Goal: Find contact information: Find contact information

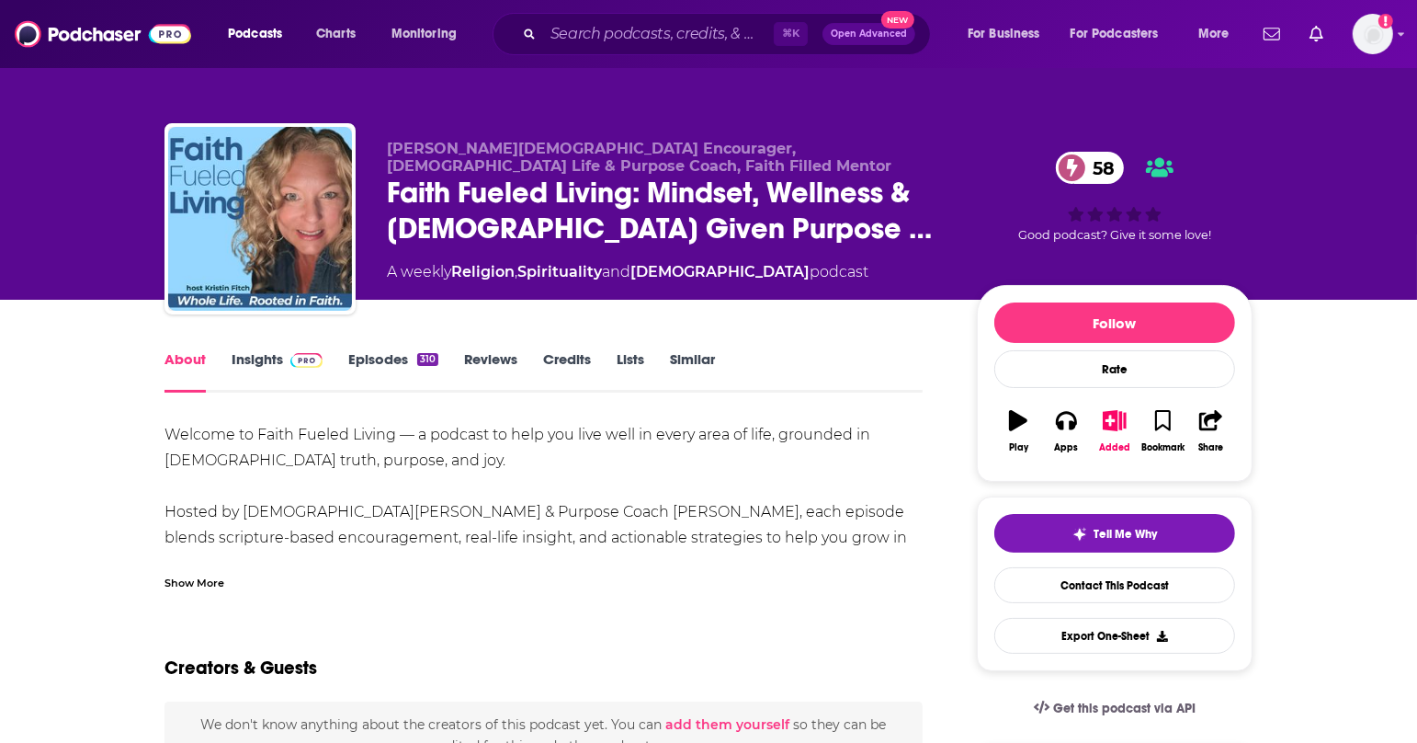
click at [197, 579] on div "Show More" at bounding box center [194, 581] width 60 height 17
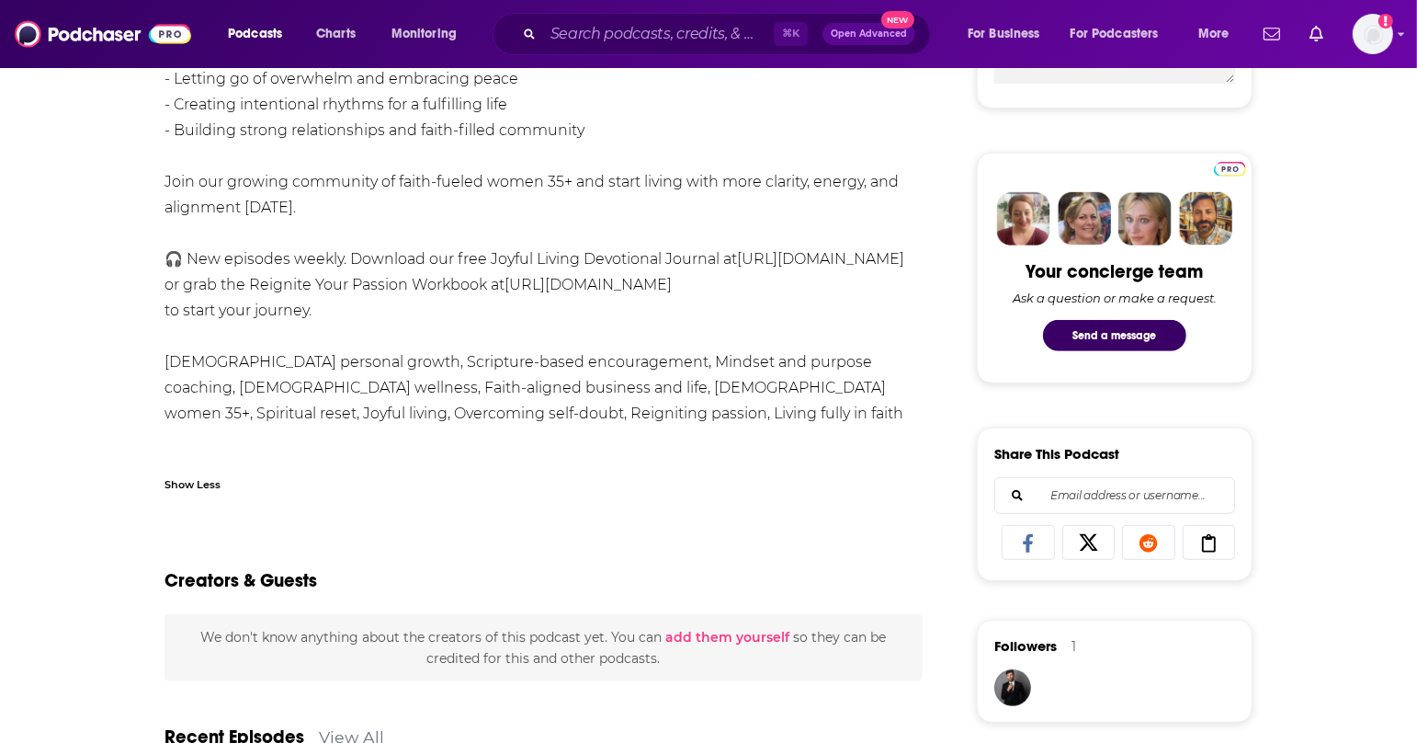
scroll to position [785, 0]
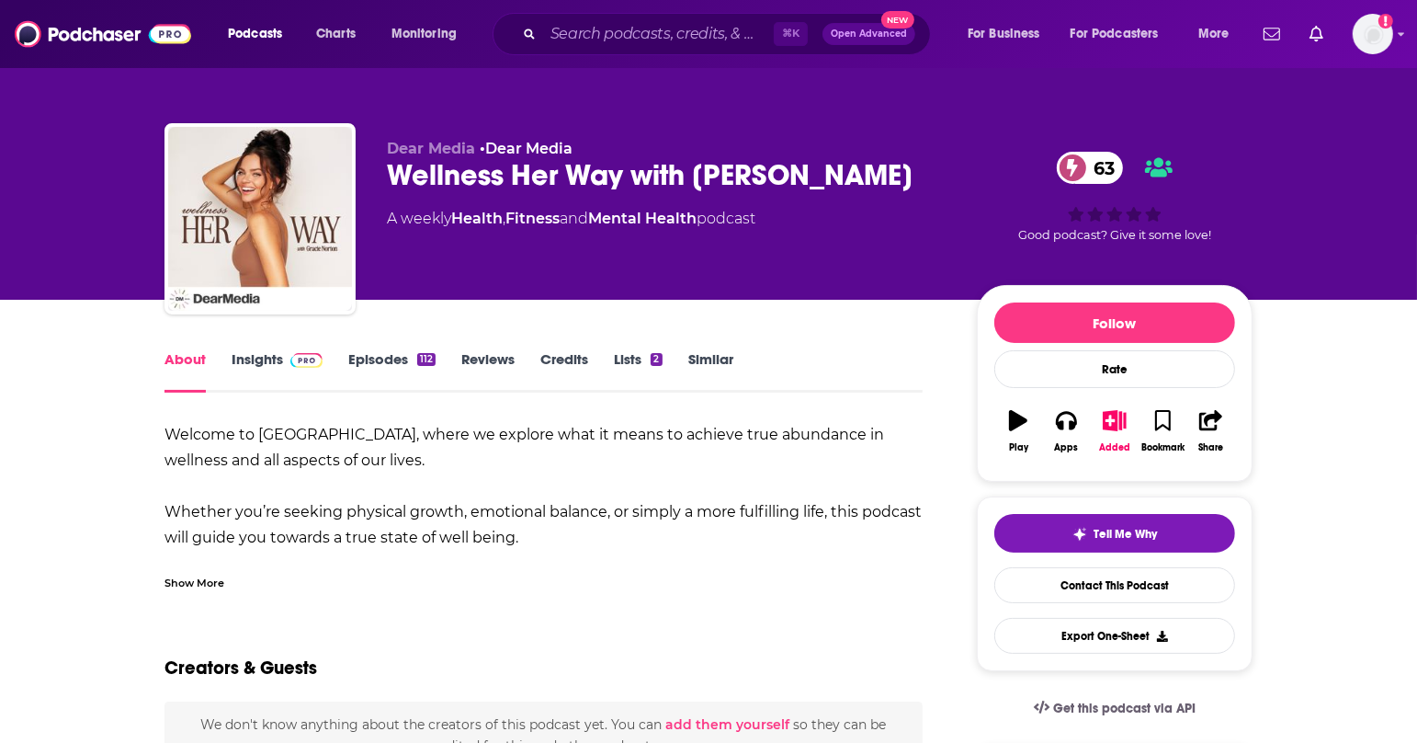
click at [195, 581] on div "Show More" at bounding box center [194, 581] width 60 height 17
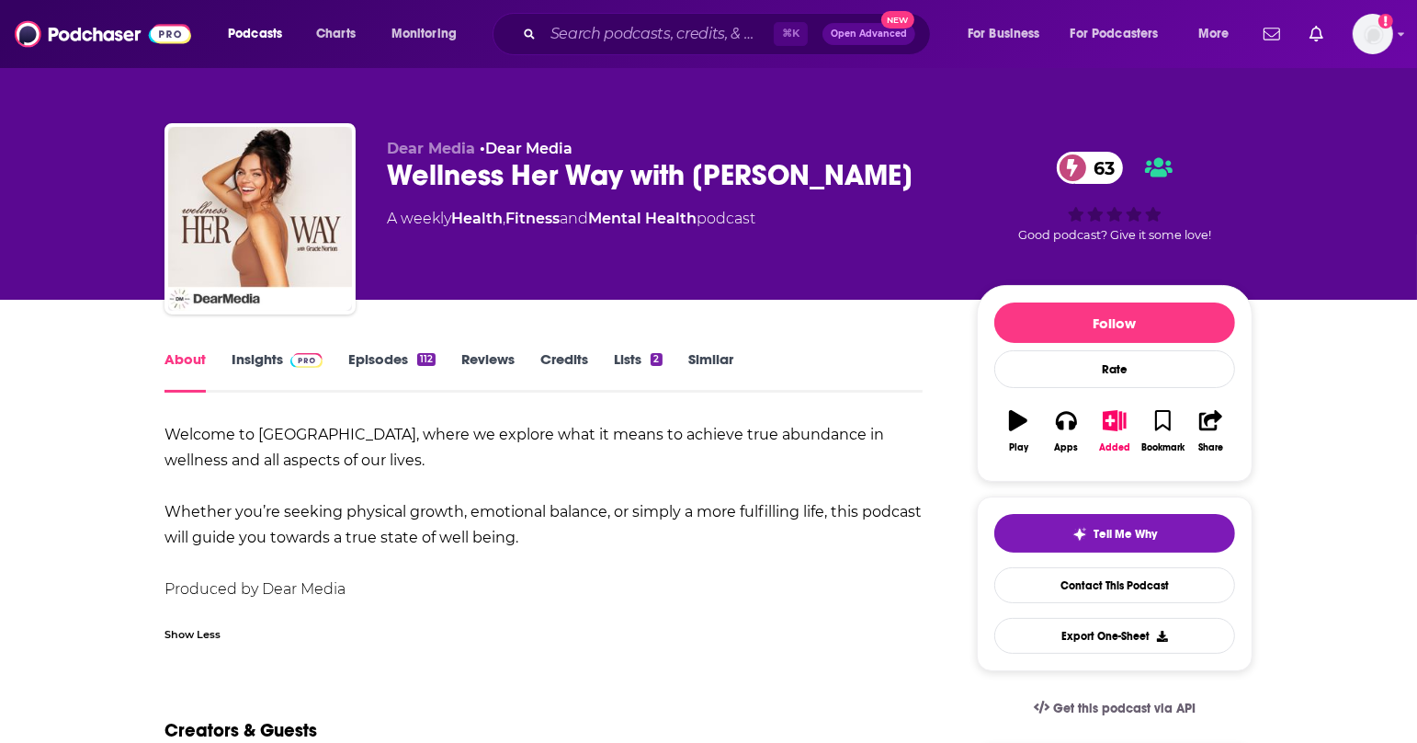
click at [262, 369] on link "Insights" at bounding box center [277, 371] width 91 height 42
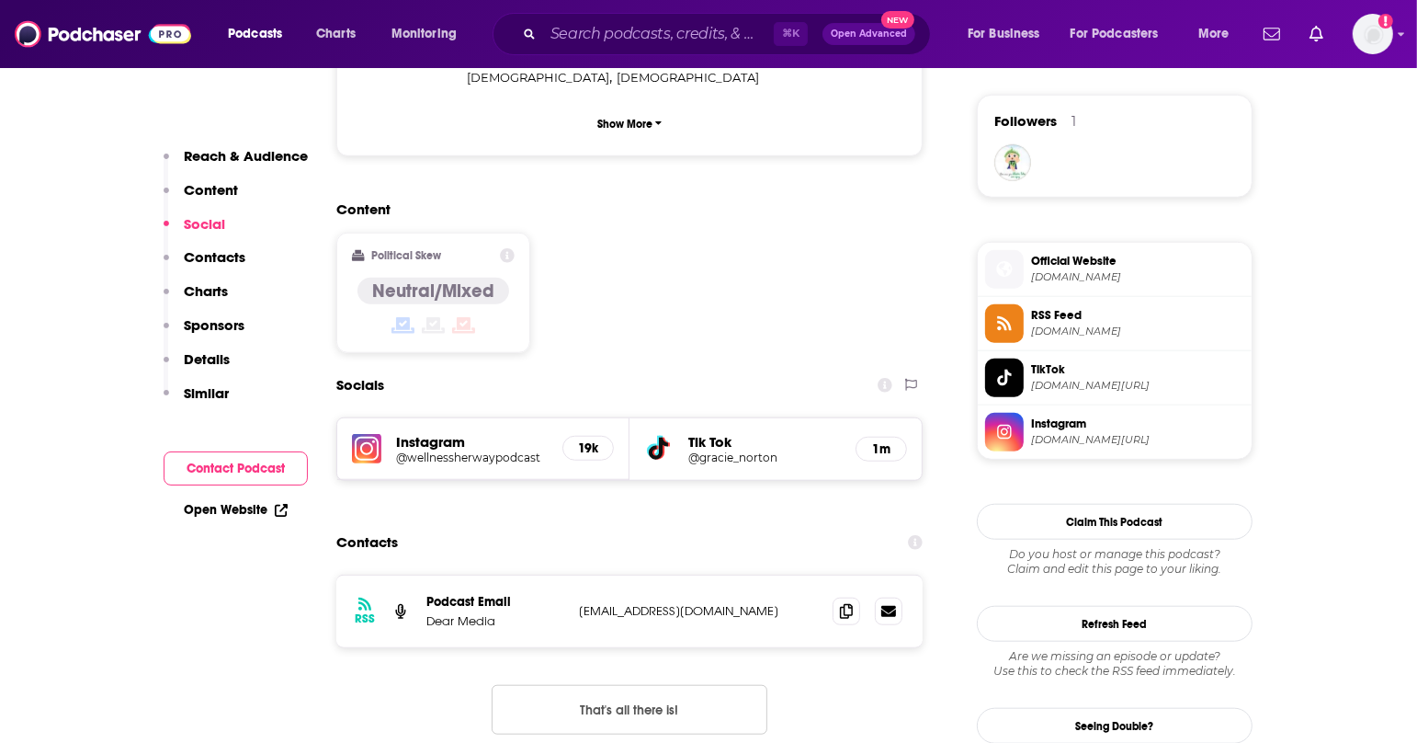
scroll to position [1321, 0]
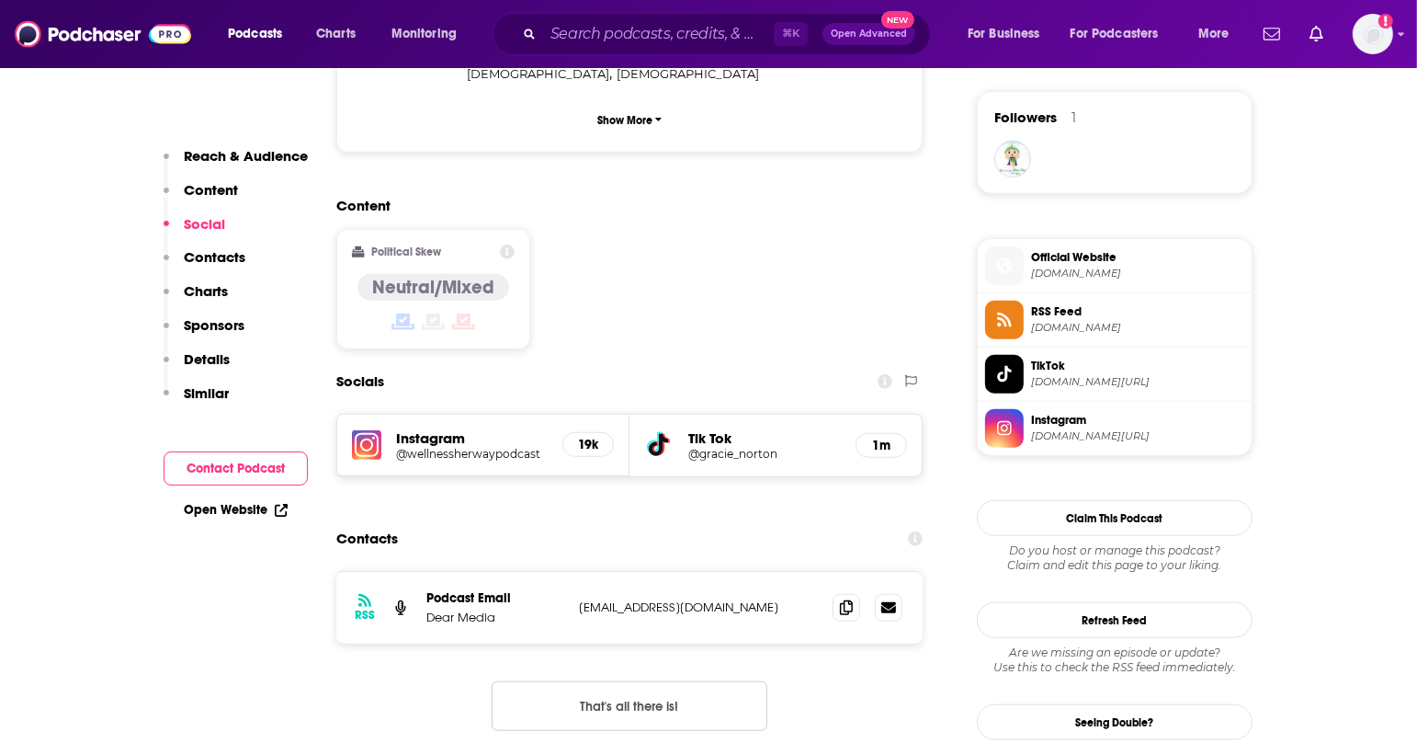
click at [491, 447] on h5 "@wellnessherwaypodcast" at bounding box center [472, 454] width 152 height 14
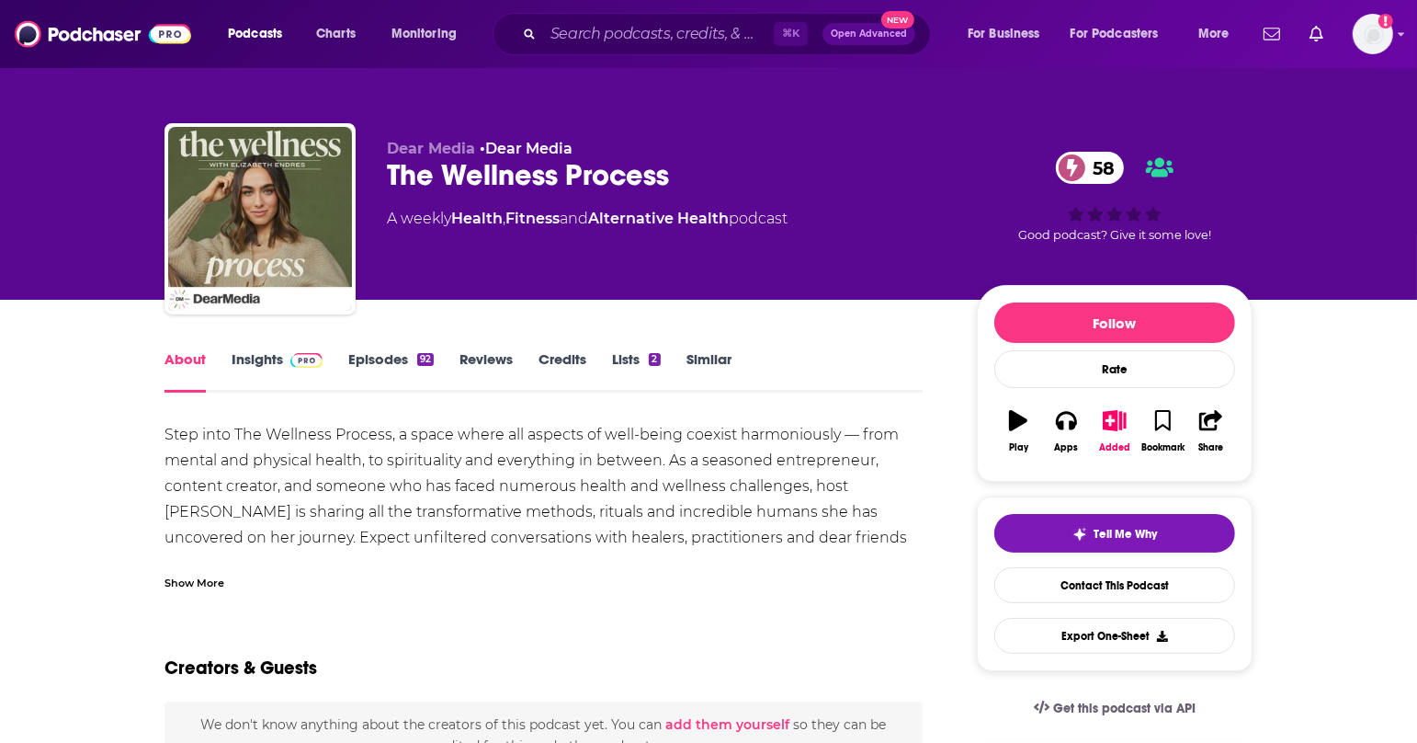
click at [206, 585] on div "Show More" at bounding box center [194, 581] width 60 height 17
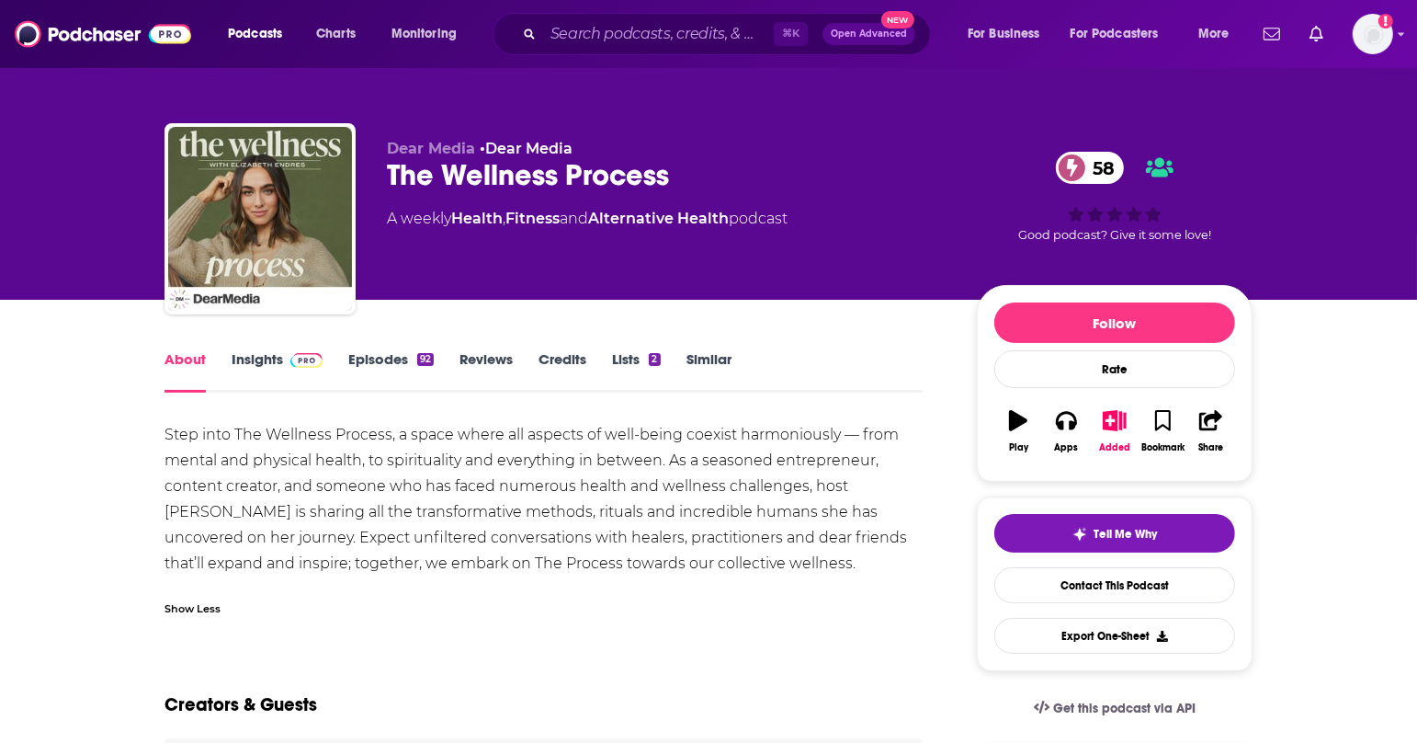
click at [267, 361] on link "Insights" at bounding box center [277, 371] width 91 height 42
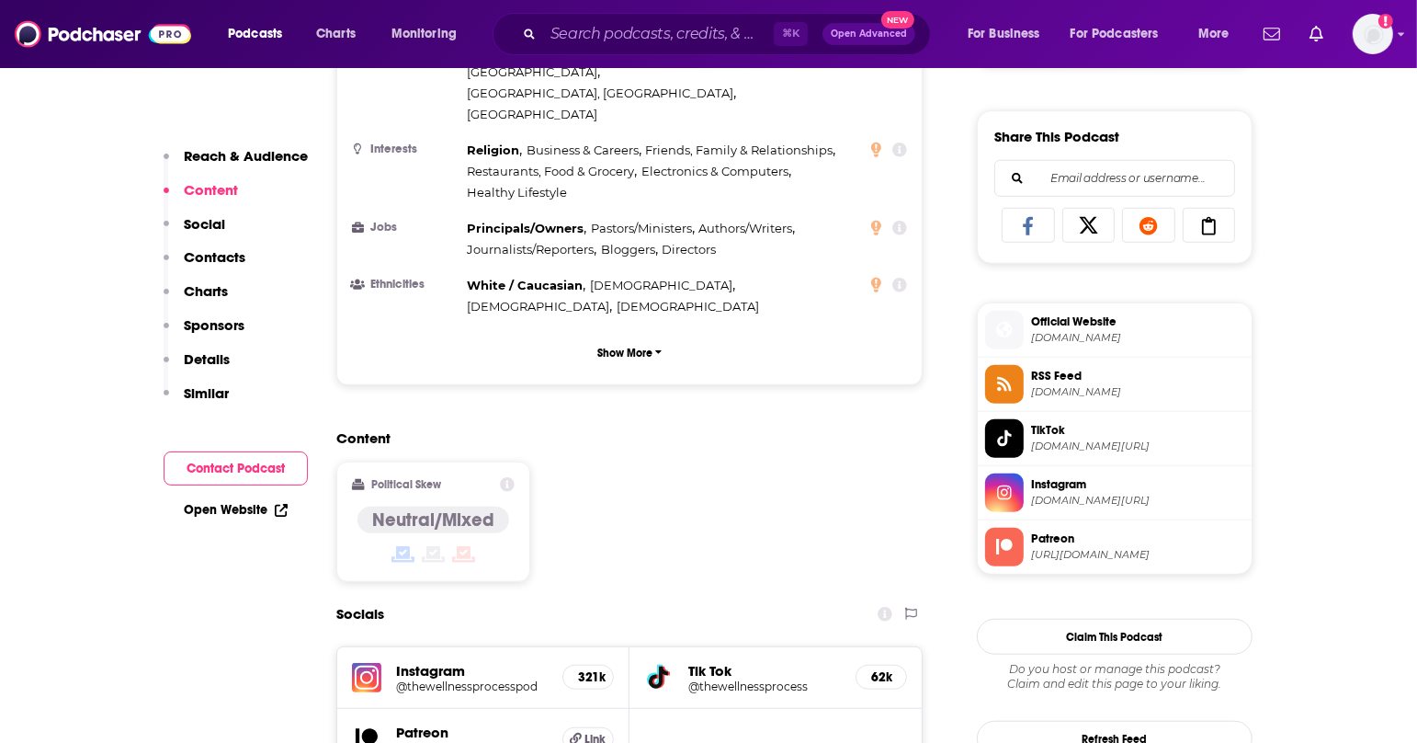
scroll to position [1053, 0]
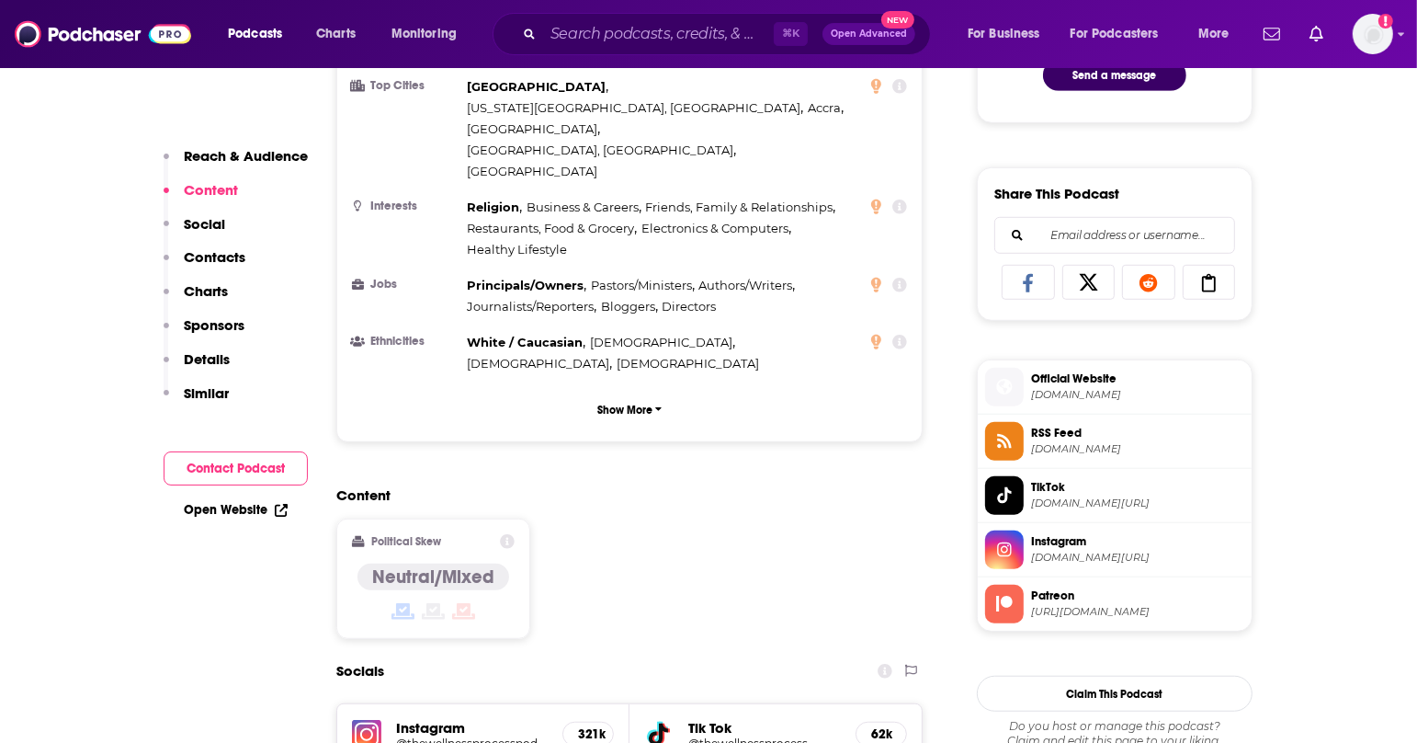
click at [1114, 552] on span "instagram.com/thewellnessprocesspod" at bounding box center [1137, 557] width 213 height 14
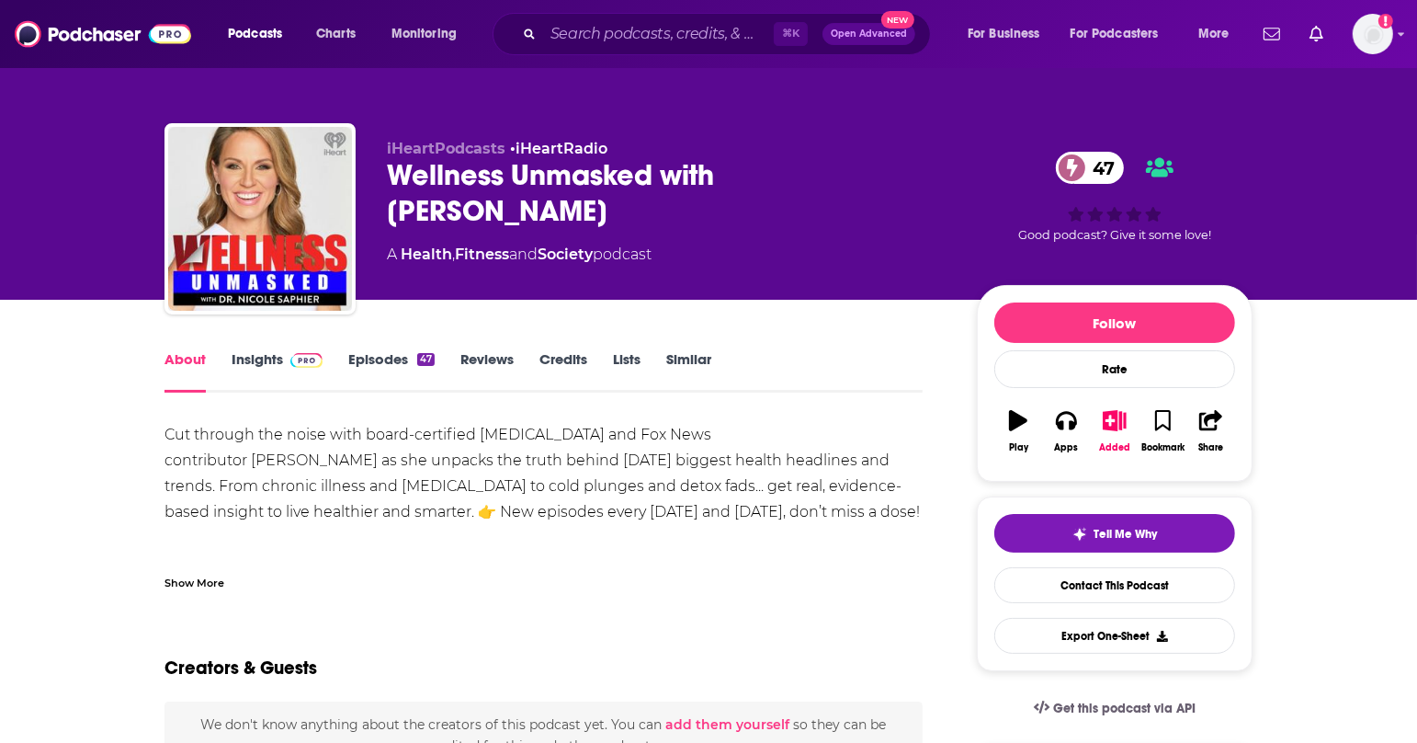
click at [219, 583] on div "Show More" at bounding box center [194, 581] width 60 height 17
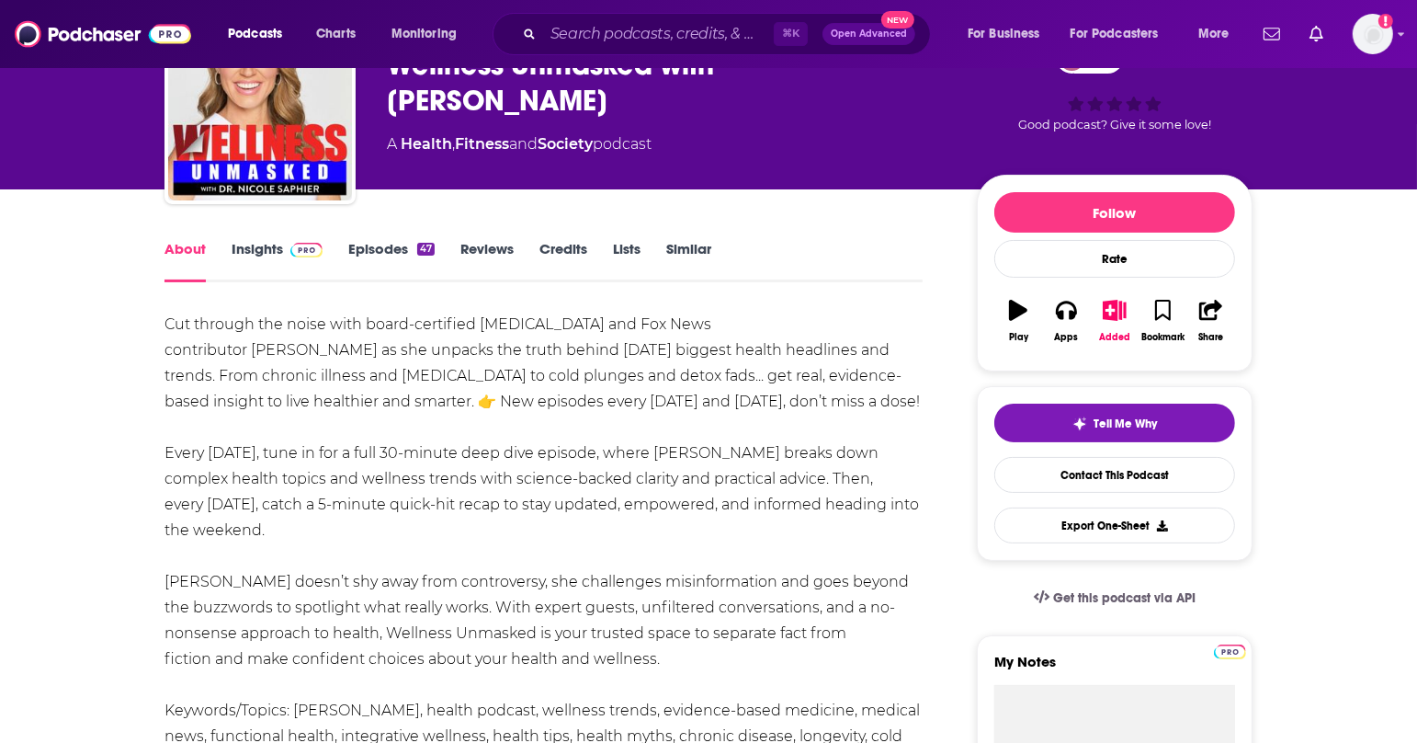
scroll to position [96, 0]
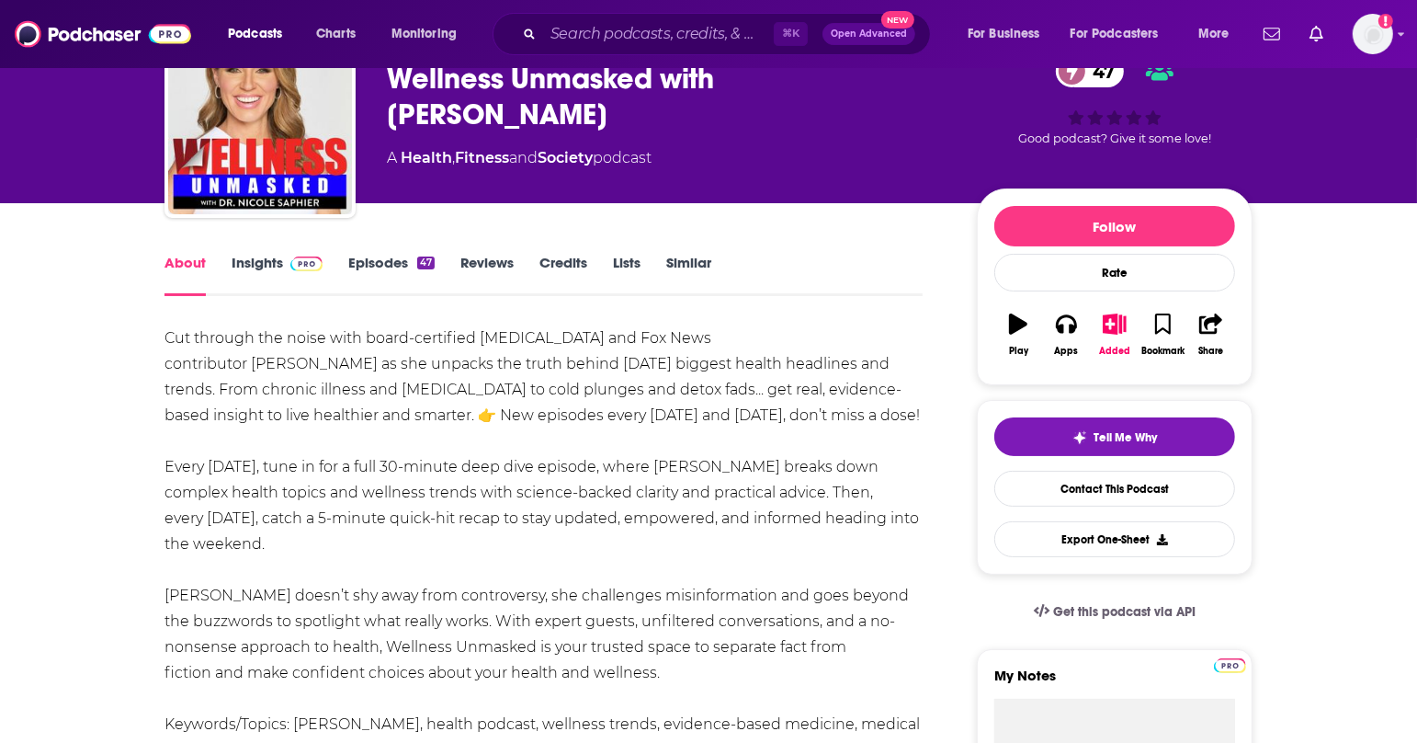
click at [274, 267] on link "Insights" at bounding box center [277, 275] width 91 height 42
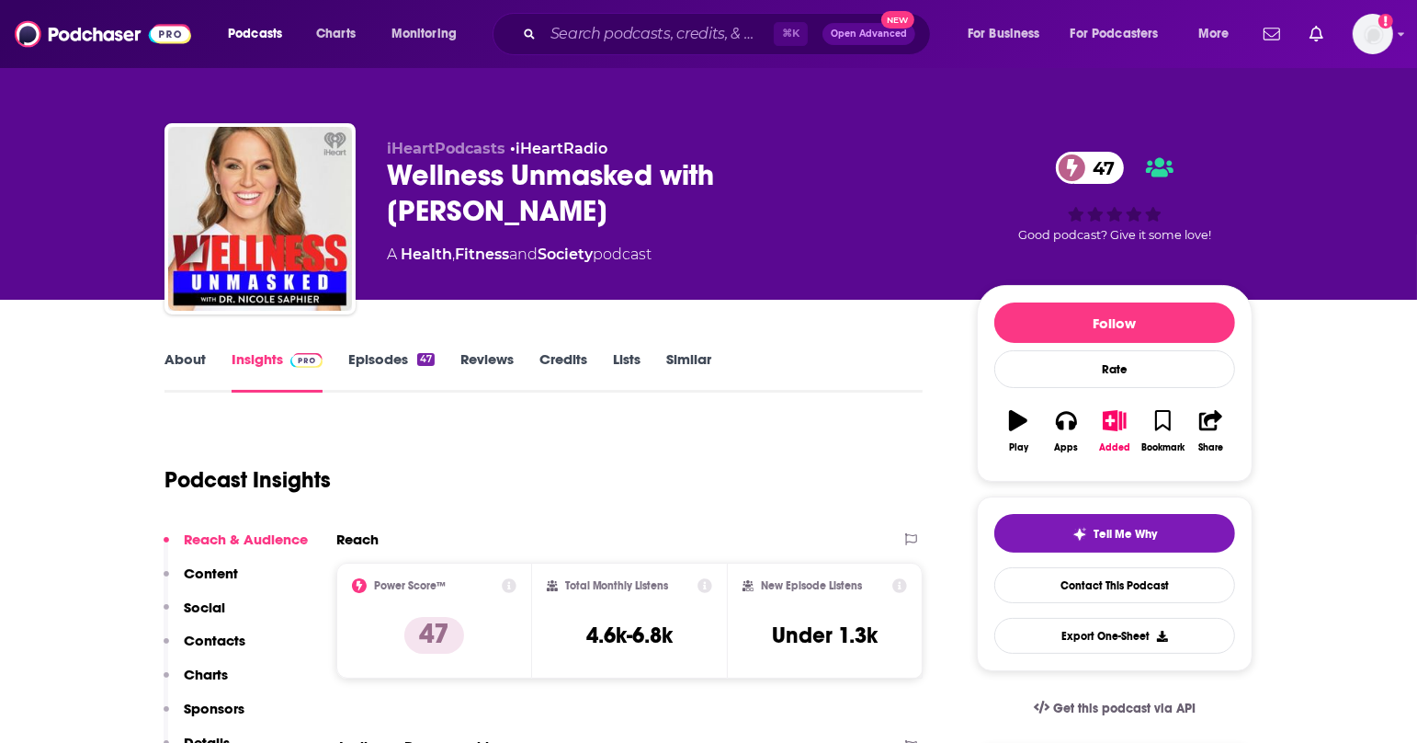
click at [369, 352] on link "Episodes 47" at bounding box center [391, 371] width 86 height 42
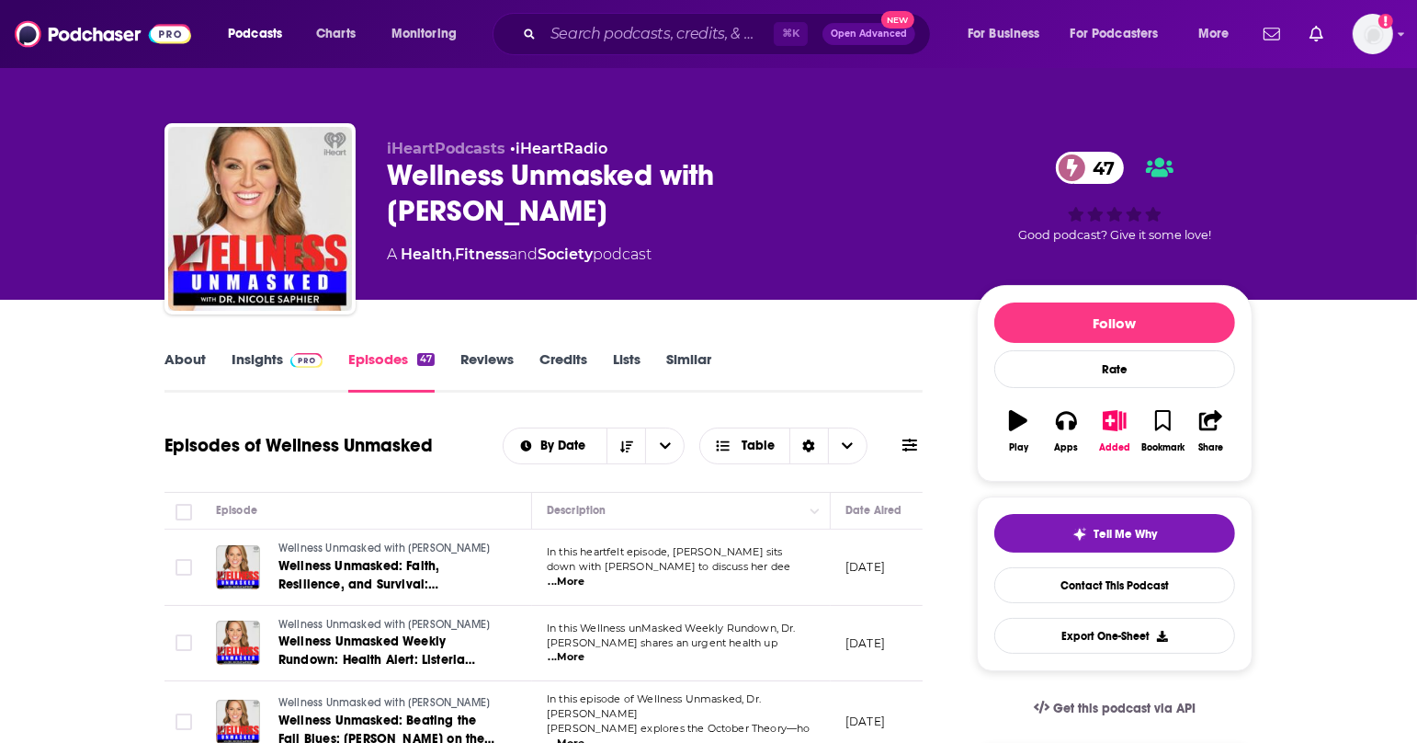
click at [176, 358] on link "About" at bounding box center [184, 371] width 41 height 42
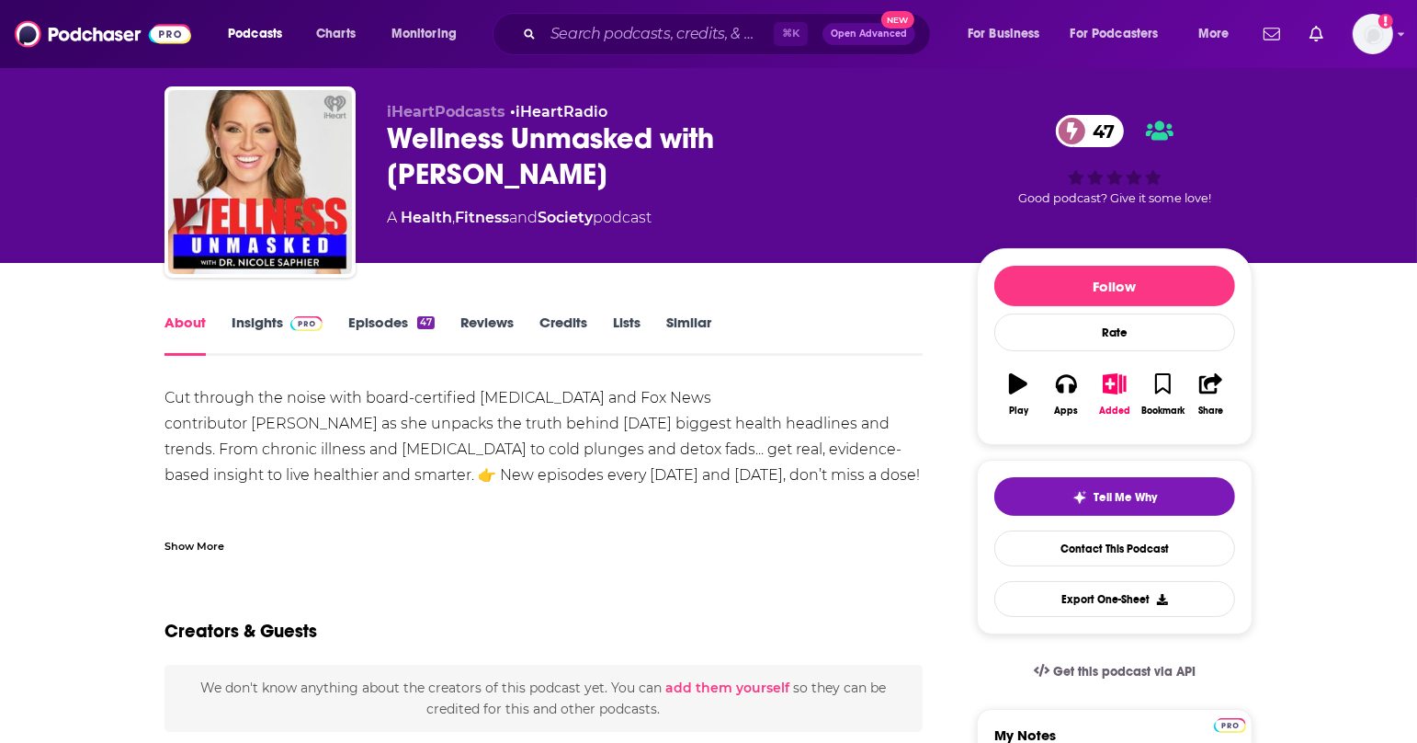
scroll to position [24, 0]
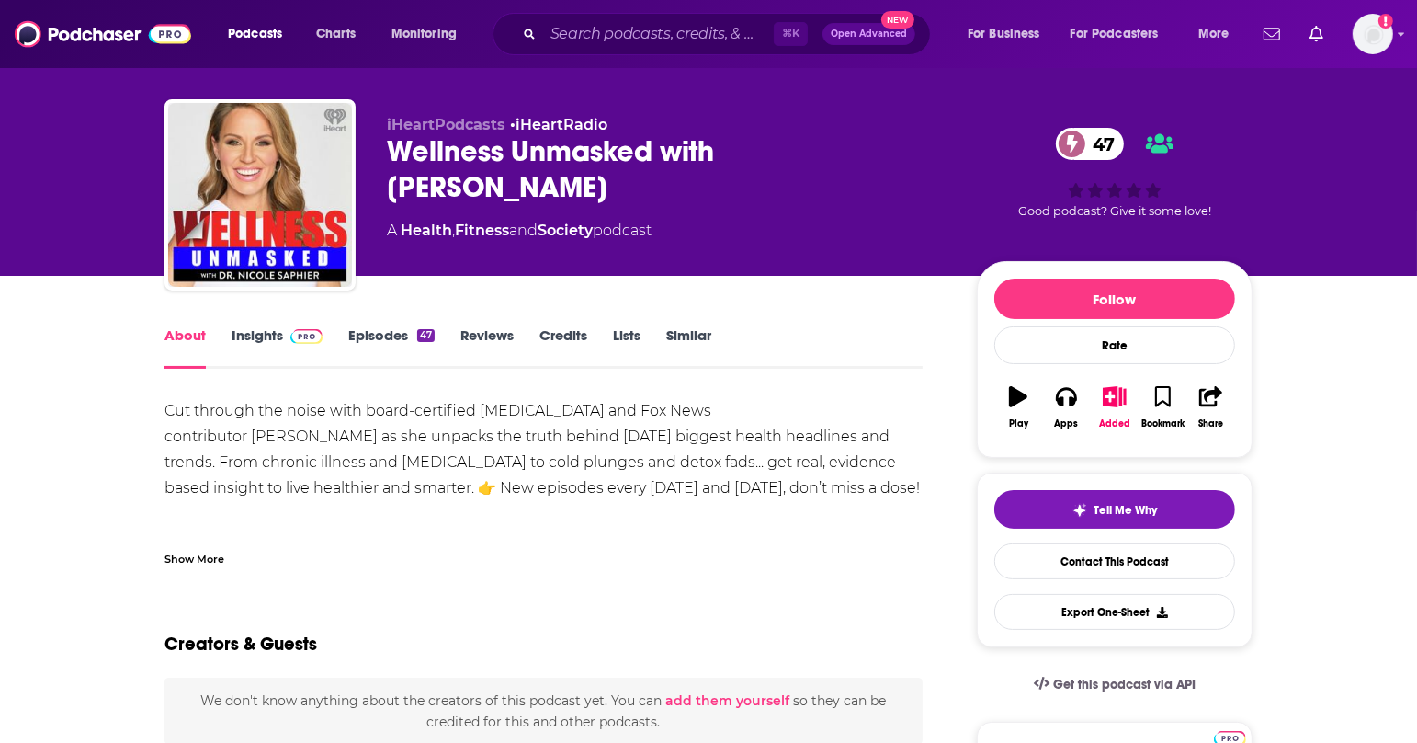
click at [277, 334] on link "Insights" at bounding box center [277, 347] width 91 height 42
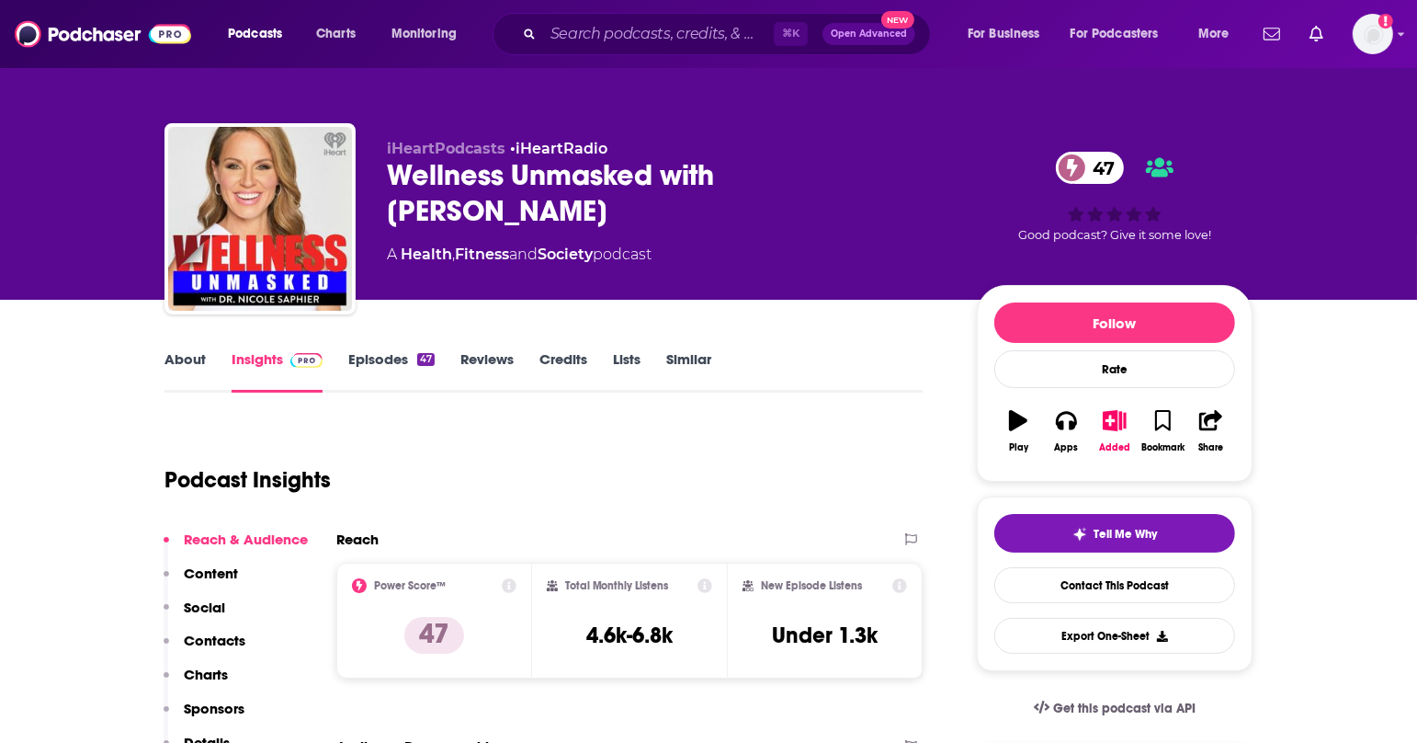
click at [396, 351] on link "Episodes 47" at bounding box center [391, 371] width 86 height 42
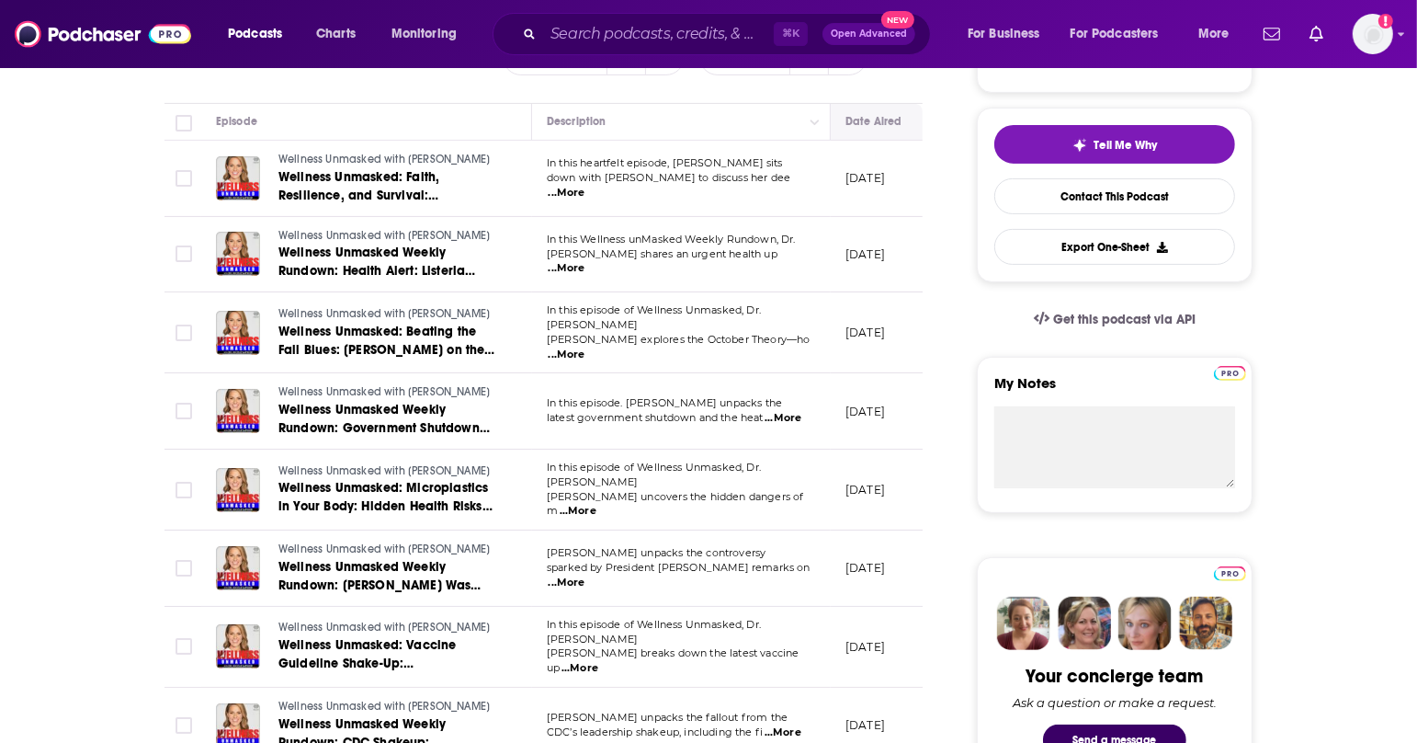
scroll to position [211, 0]
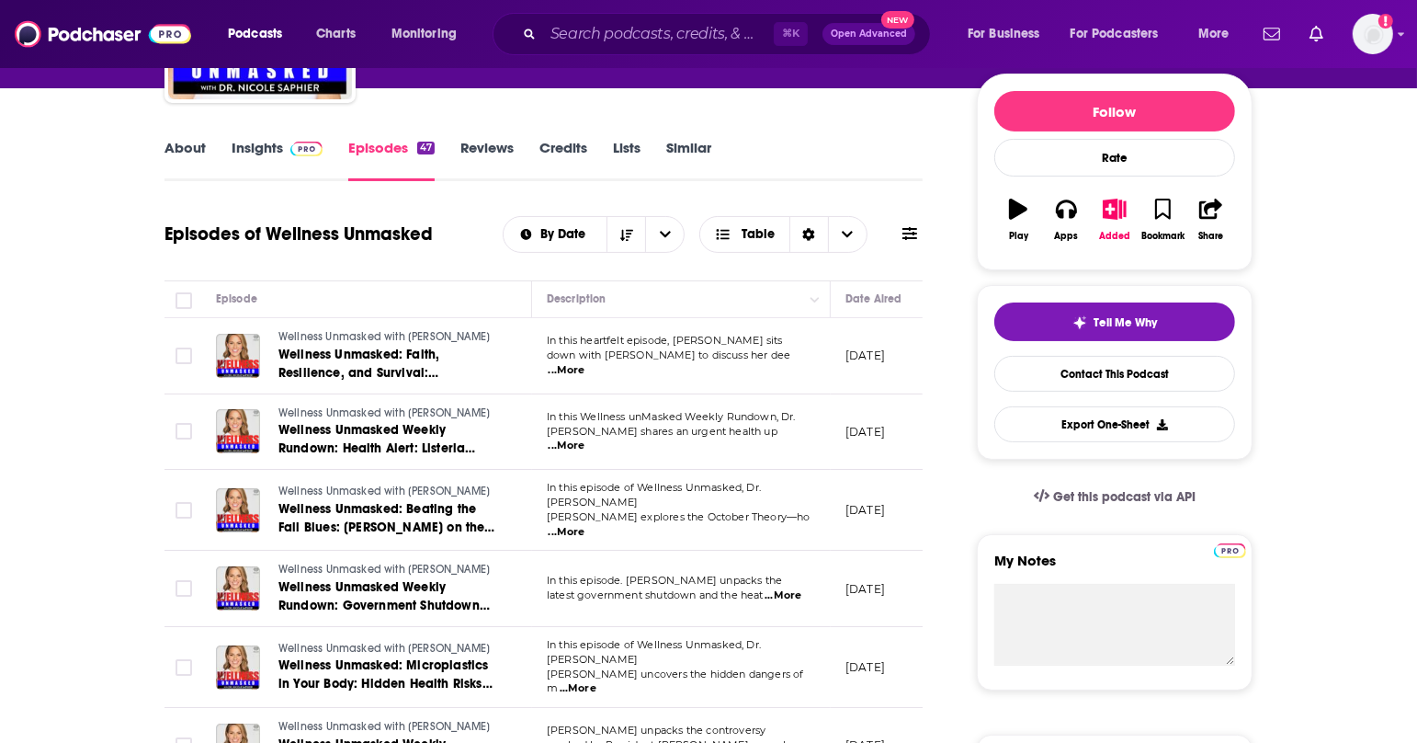
click at [585, 374] on span "...More" at bounding box center [567, 370] width 37 height 15
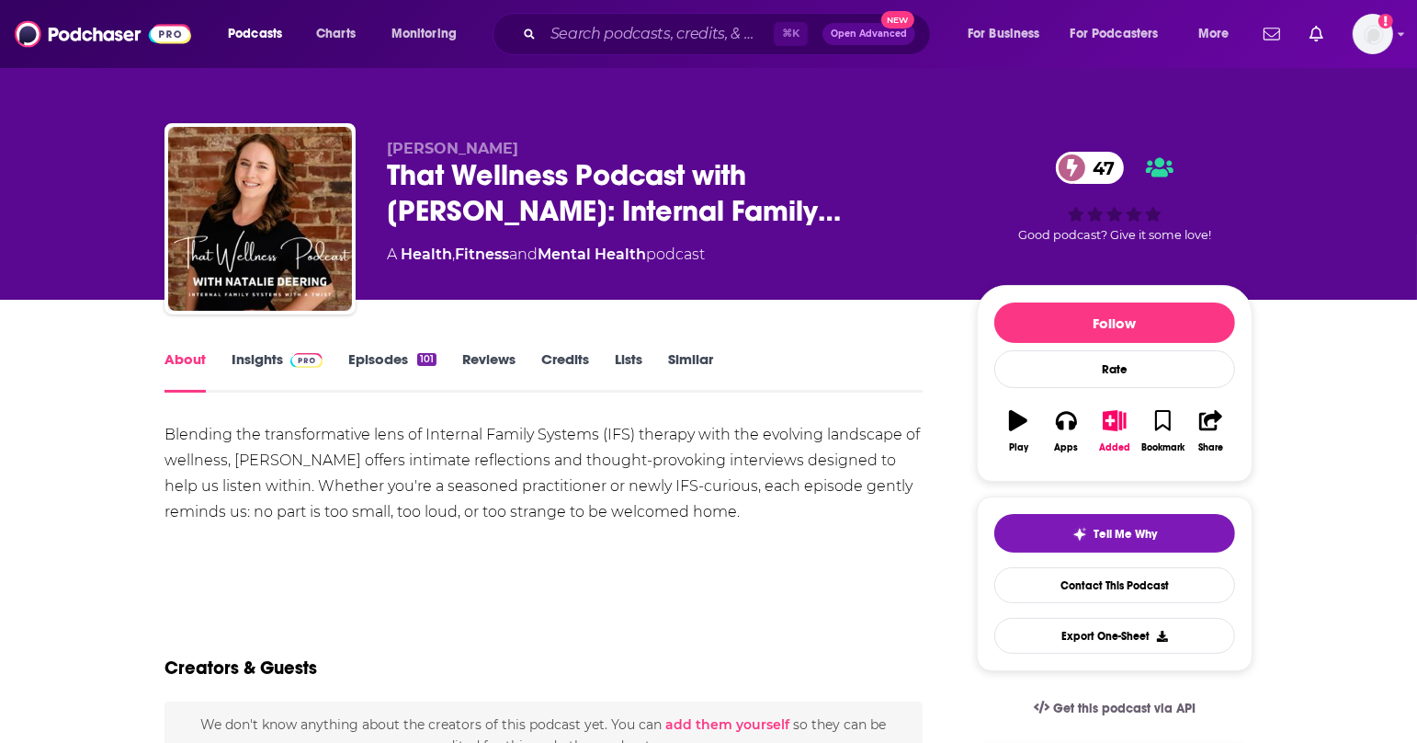
click at [275, 357] on link "Insights" at bounding box center [277, 371] width 91 height 42
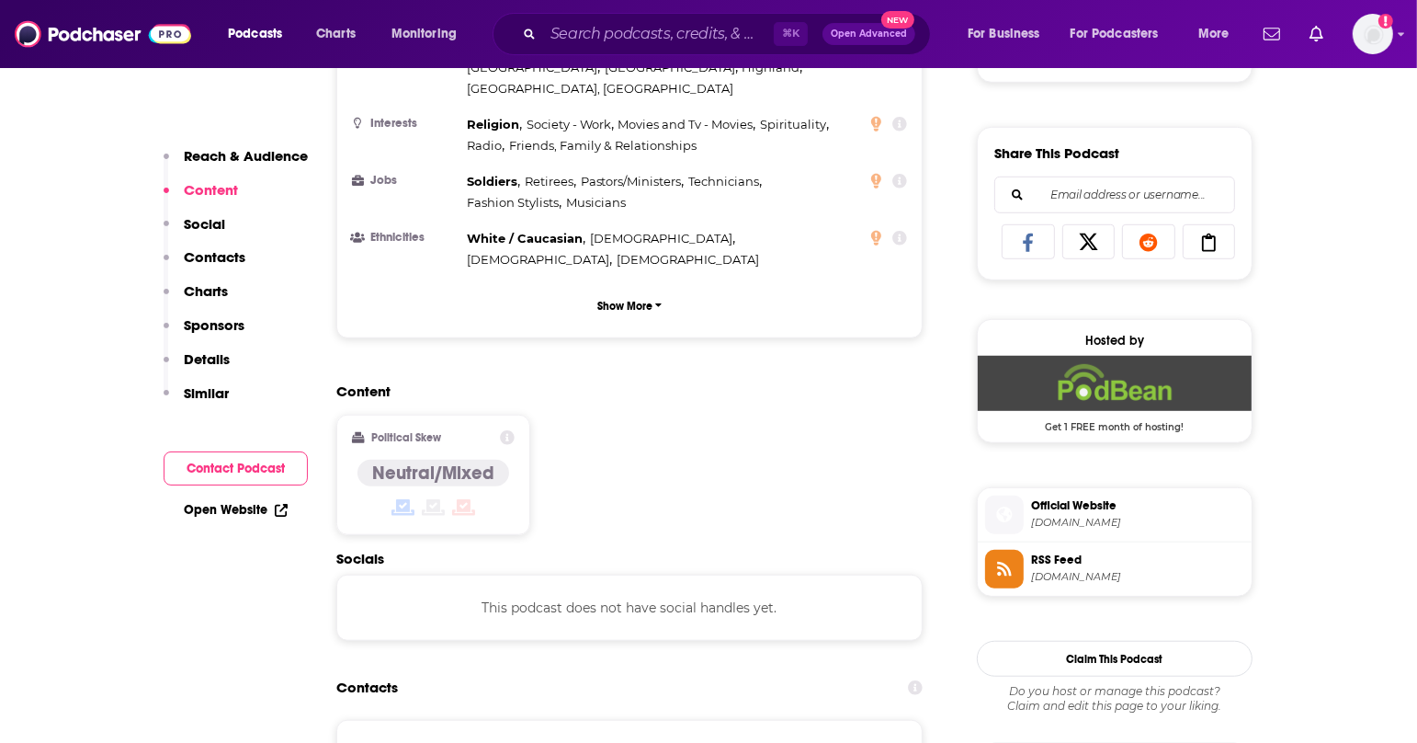
scroll to position [1095, 0]
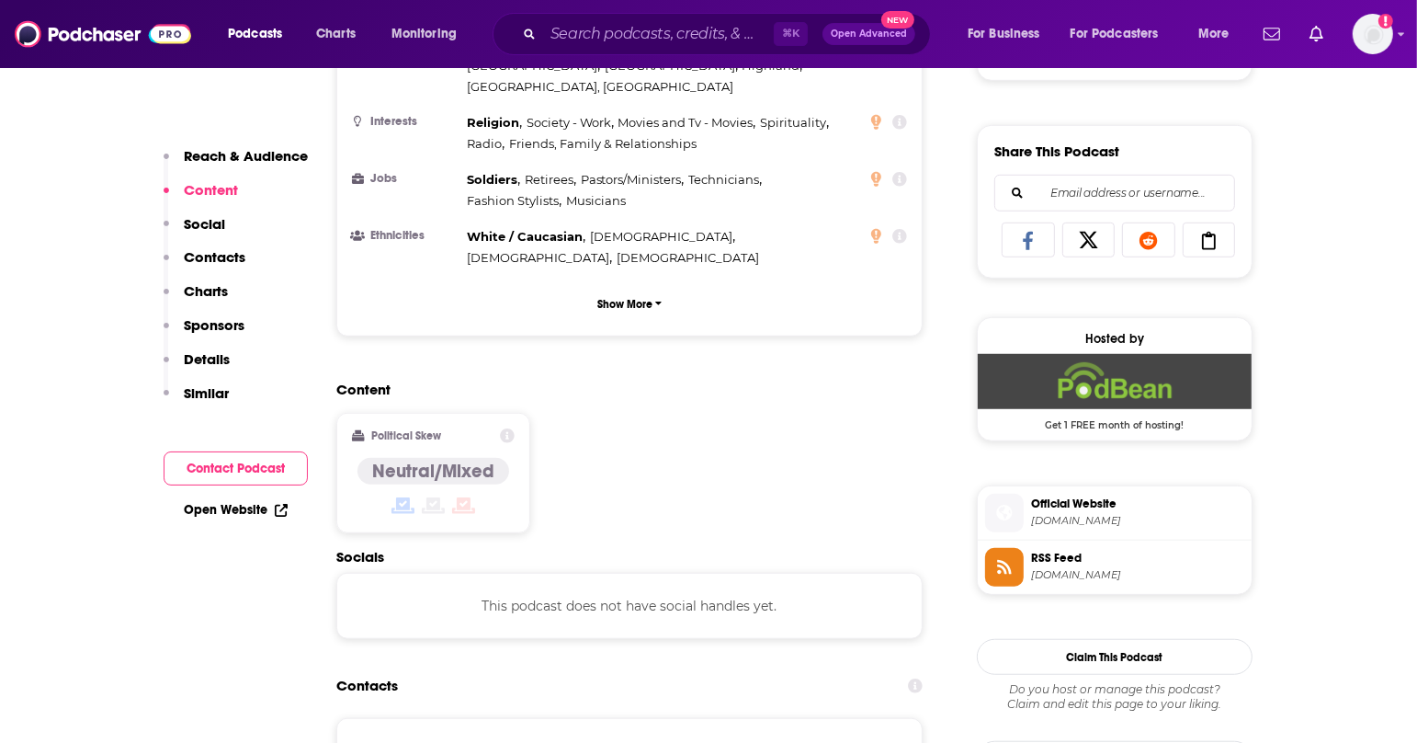
click at [1069, 514] on span "ndwellnessservices.com" at bounding box center [1137, 521] width 213 height 14
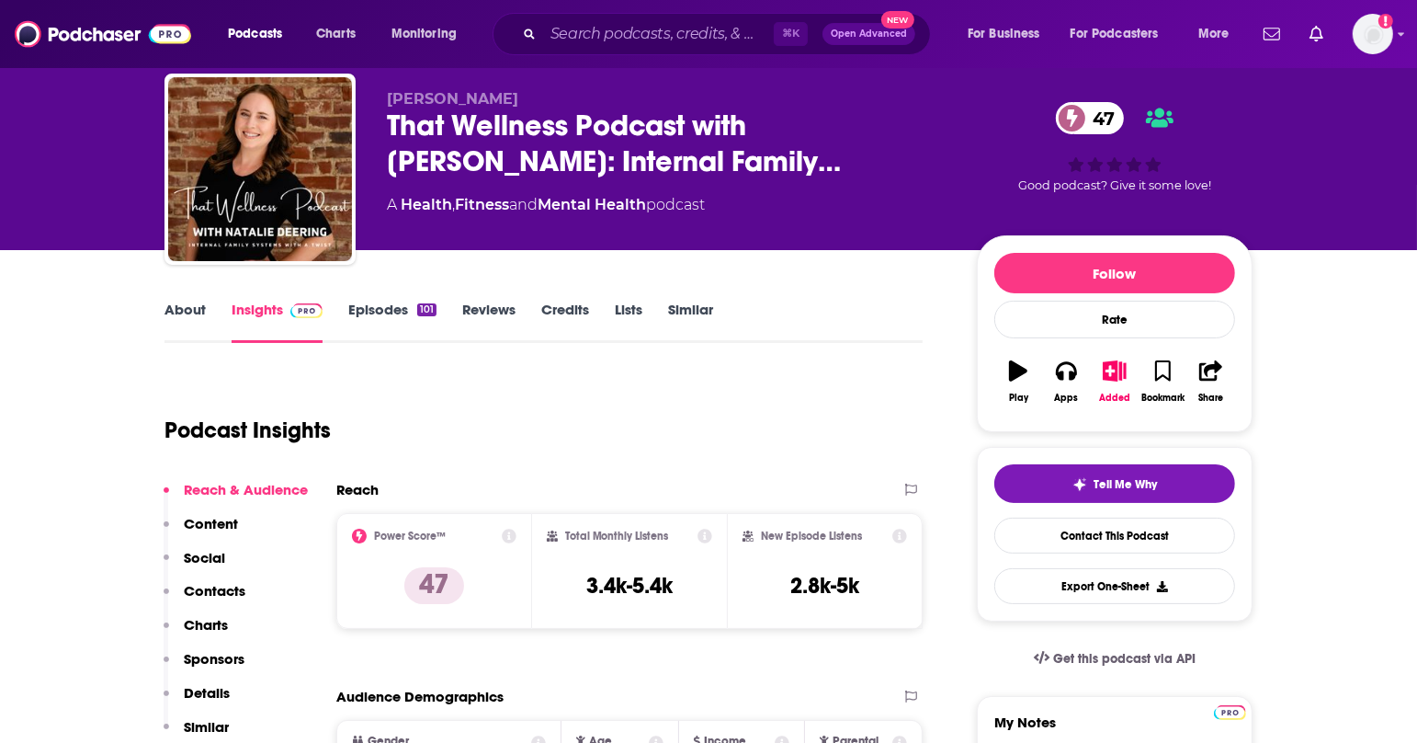
scroll to position [0, 0]
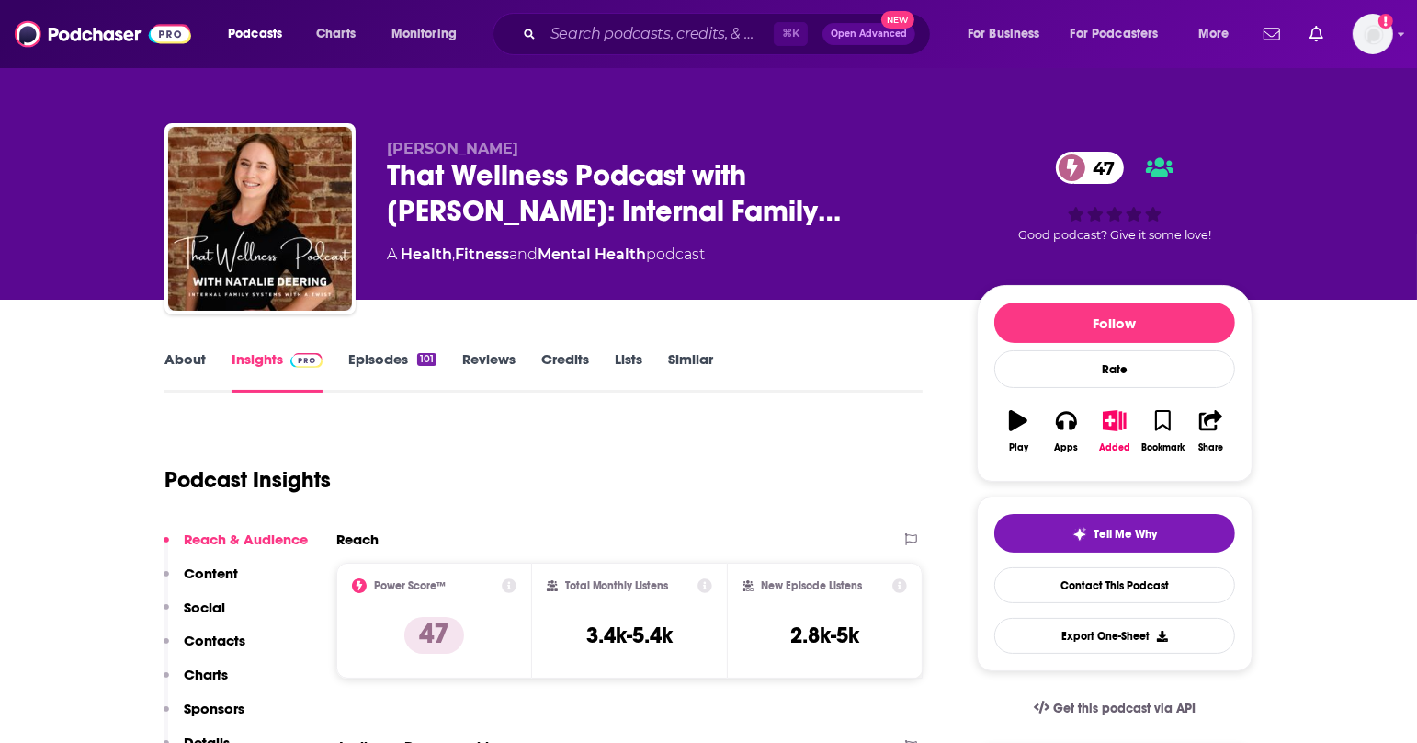
click at [362, 359] on link "Episodes 101" at bounding box center [392, 371] width 88 height 42
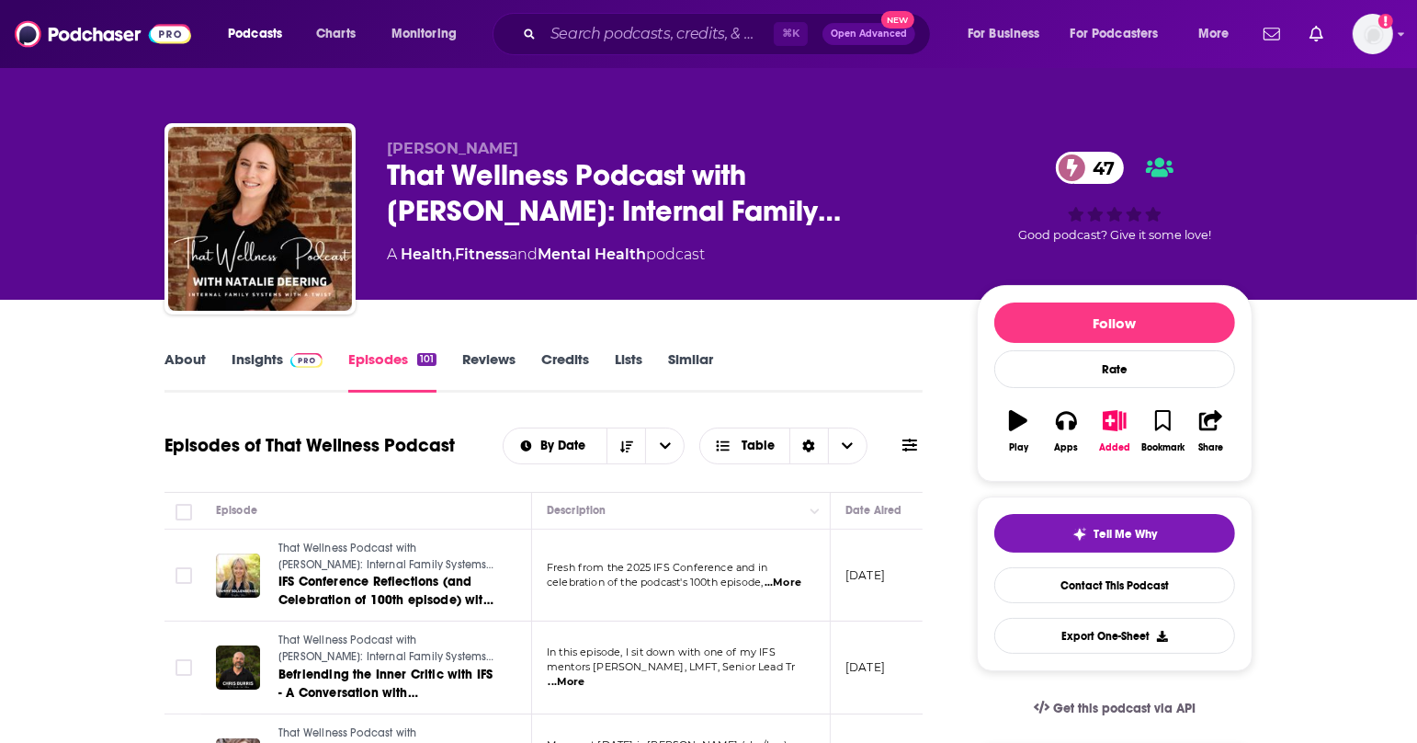
click at [800, 580] on span "...More" at bounding box center [783, 582] width 37 height 15
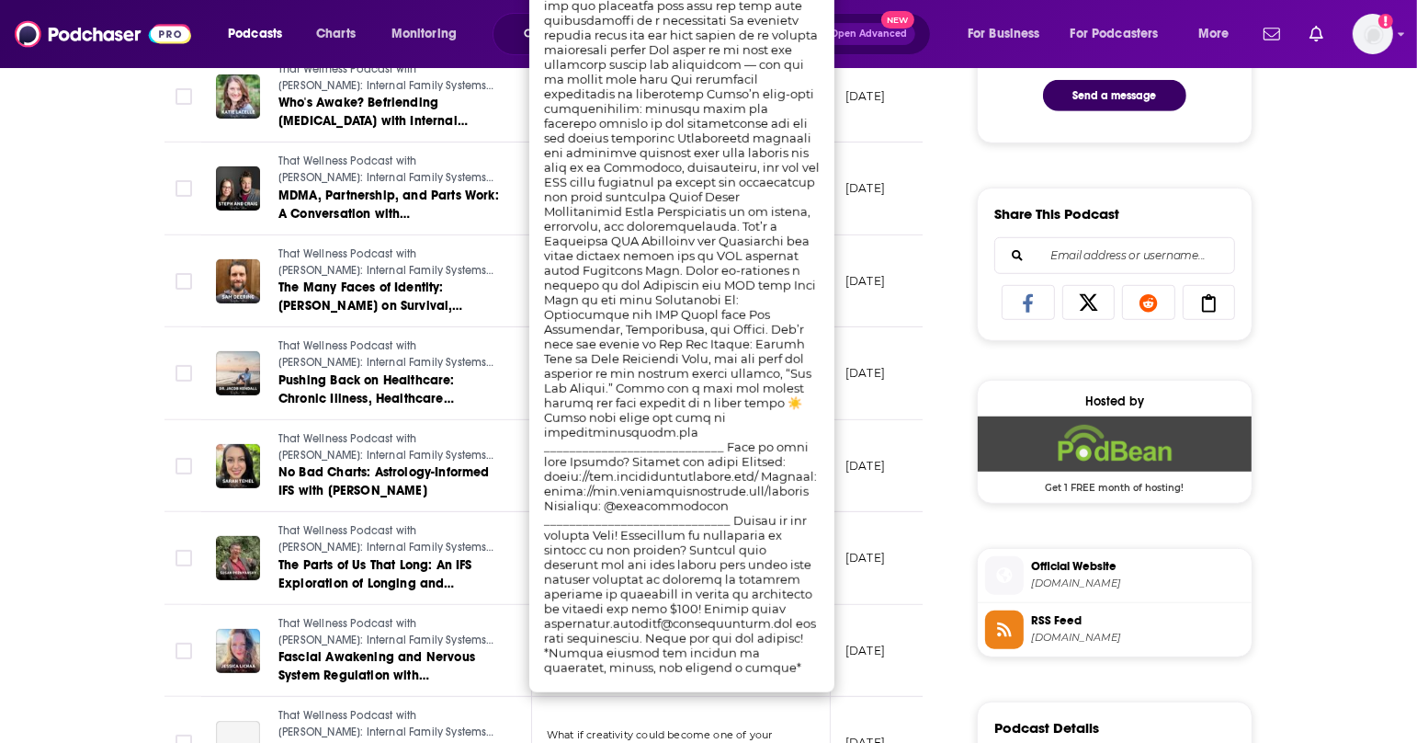
scroll to position [1072, 0]
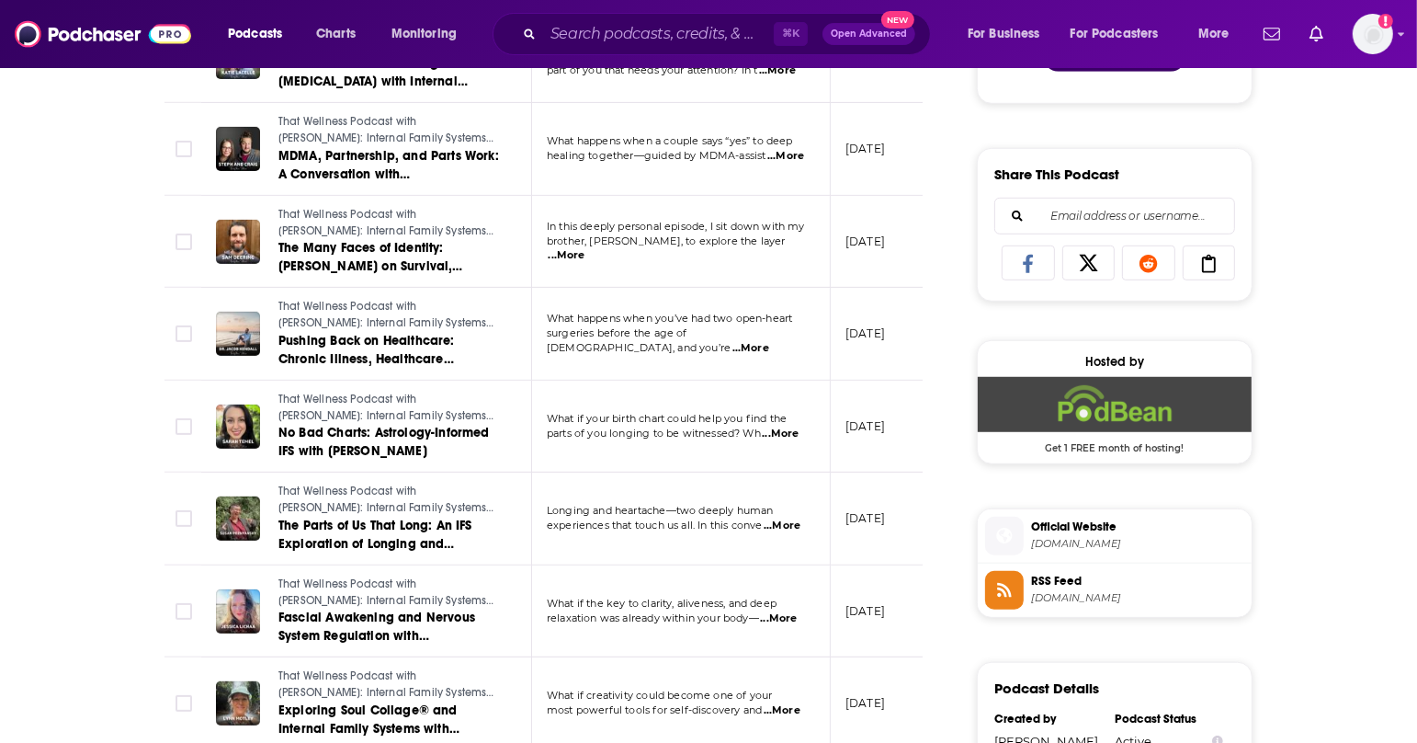
drag, startPoint x: 782, startPoint y: 580, endPoint x: 665, endPoint y: 573, distance: 116.9
click at [585, 248] on span "...More" at bounding box center [567, 255] width 37 height 15
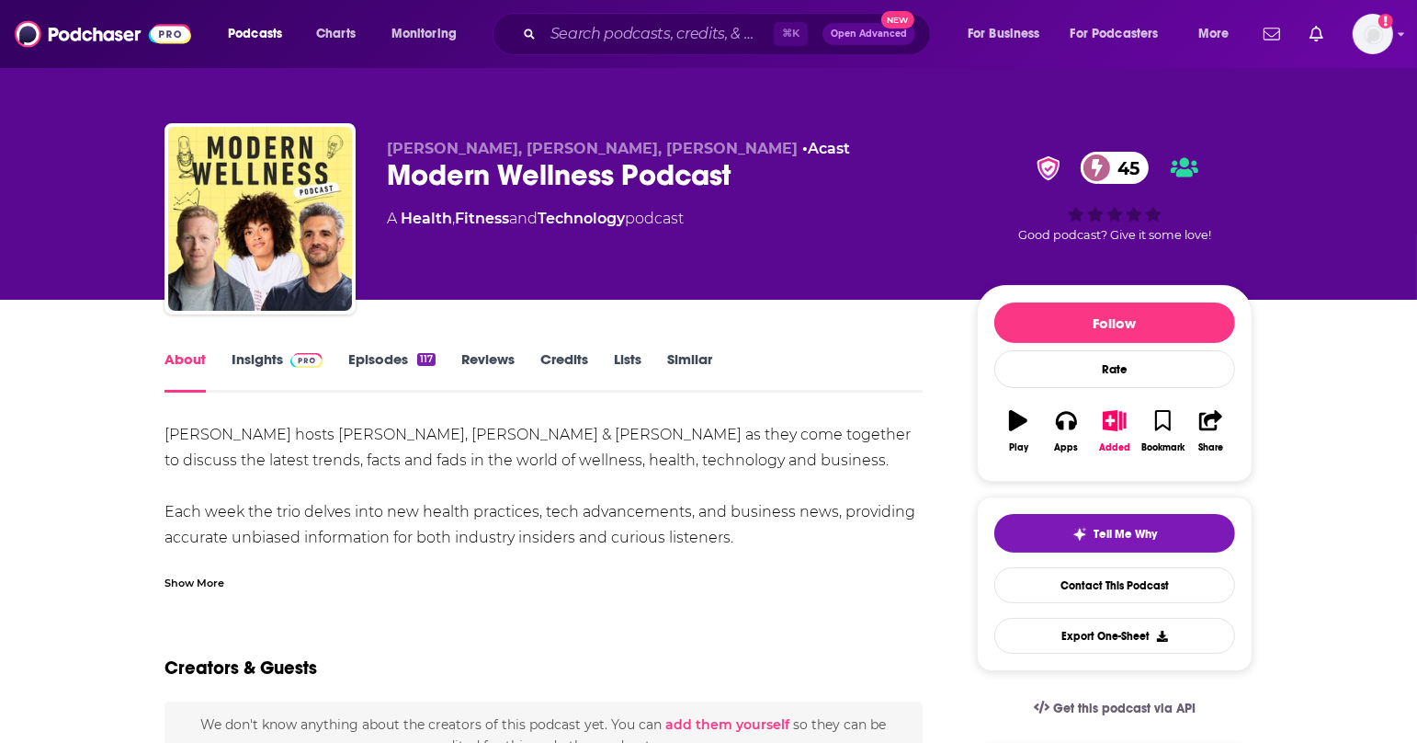
click at [198, 583] on div "Show More" at bounding box center [194, 581] width 60 height 17
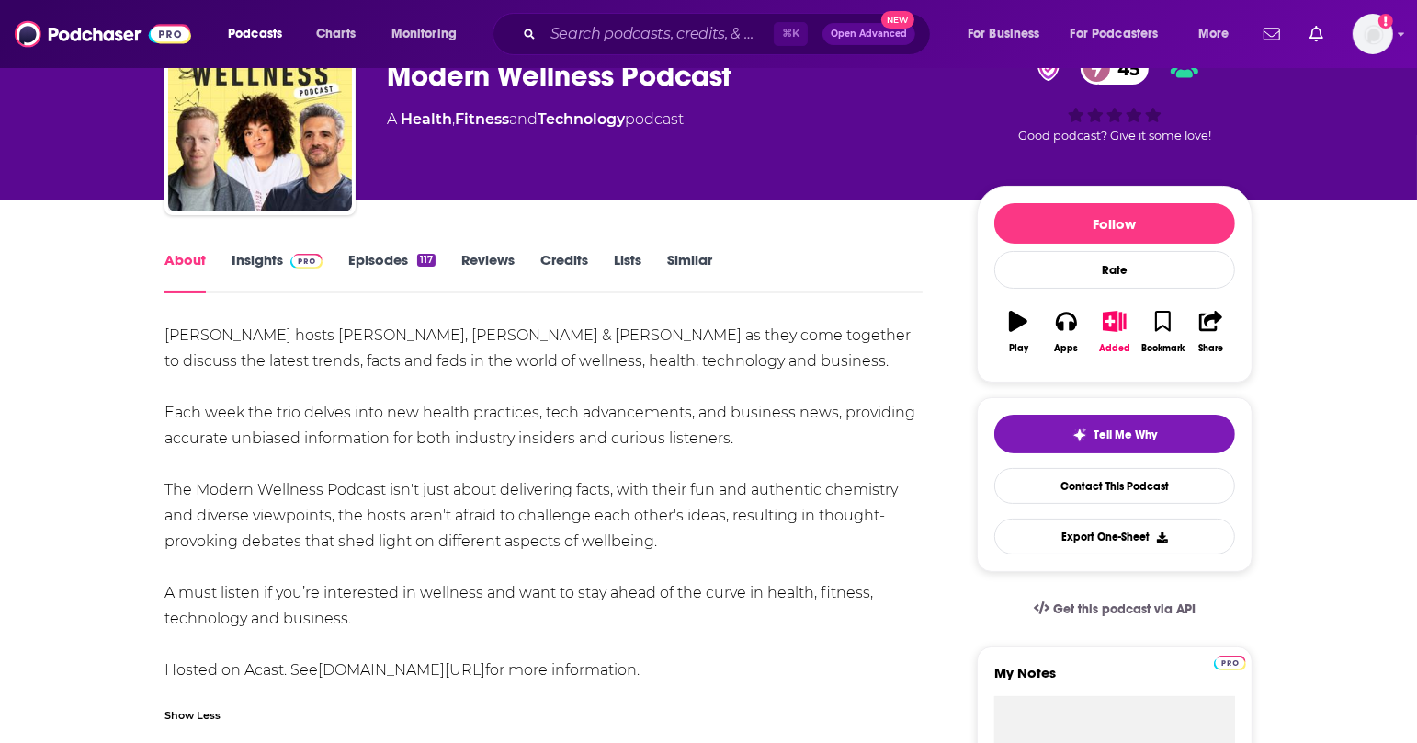
scroll to position [61, 0]
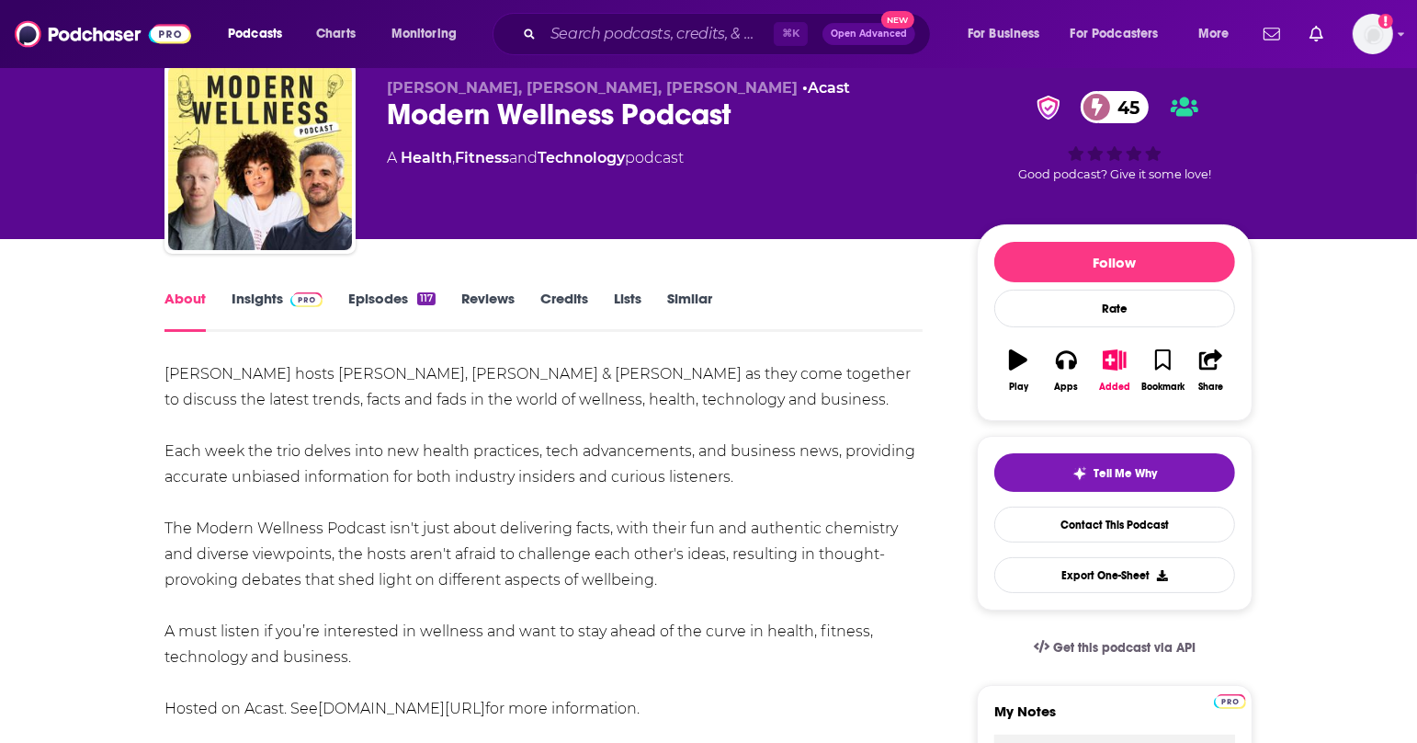
click at [266, 306] on link "Insights" at bounding box center [277, 310] width 91 height 42
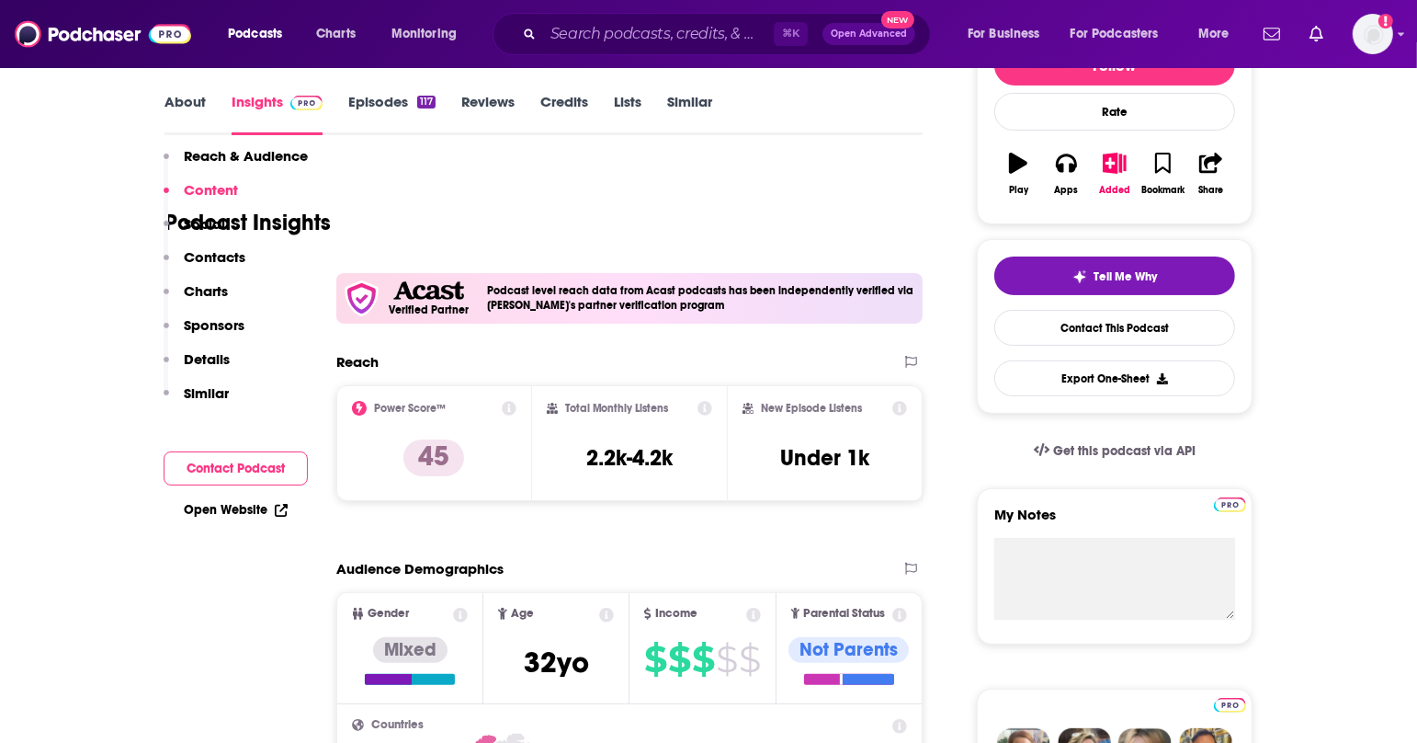
scroll to position [74, 0]
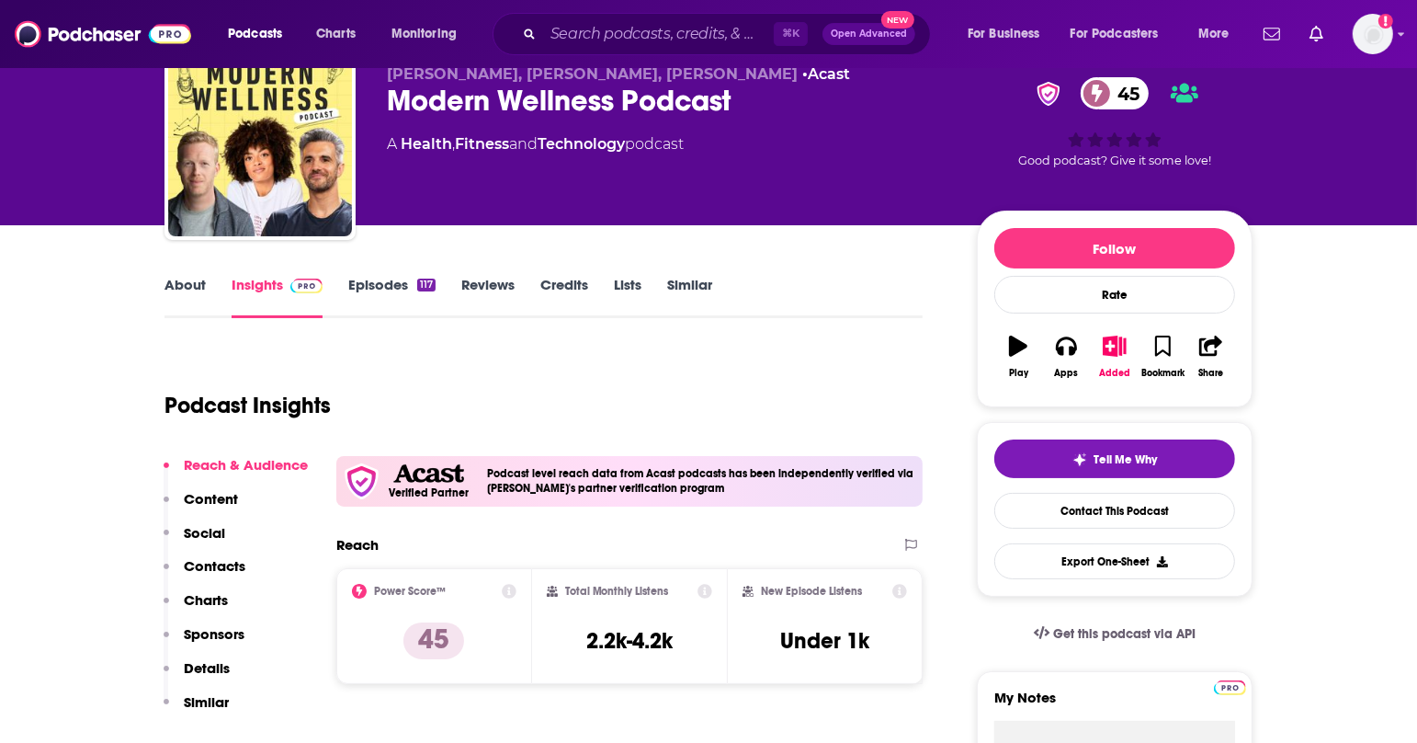
click at [386, 278] on link "Episodes 117" at bounding box center [391, 297] width 87 height 42
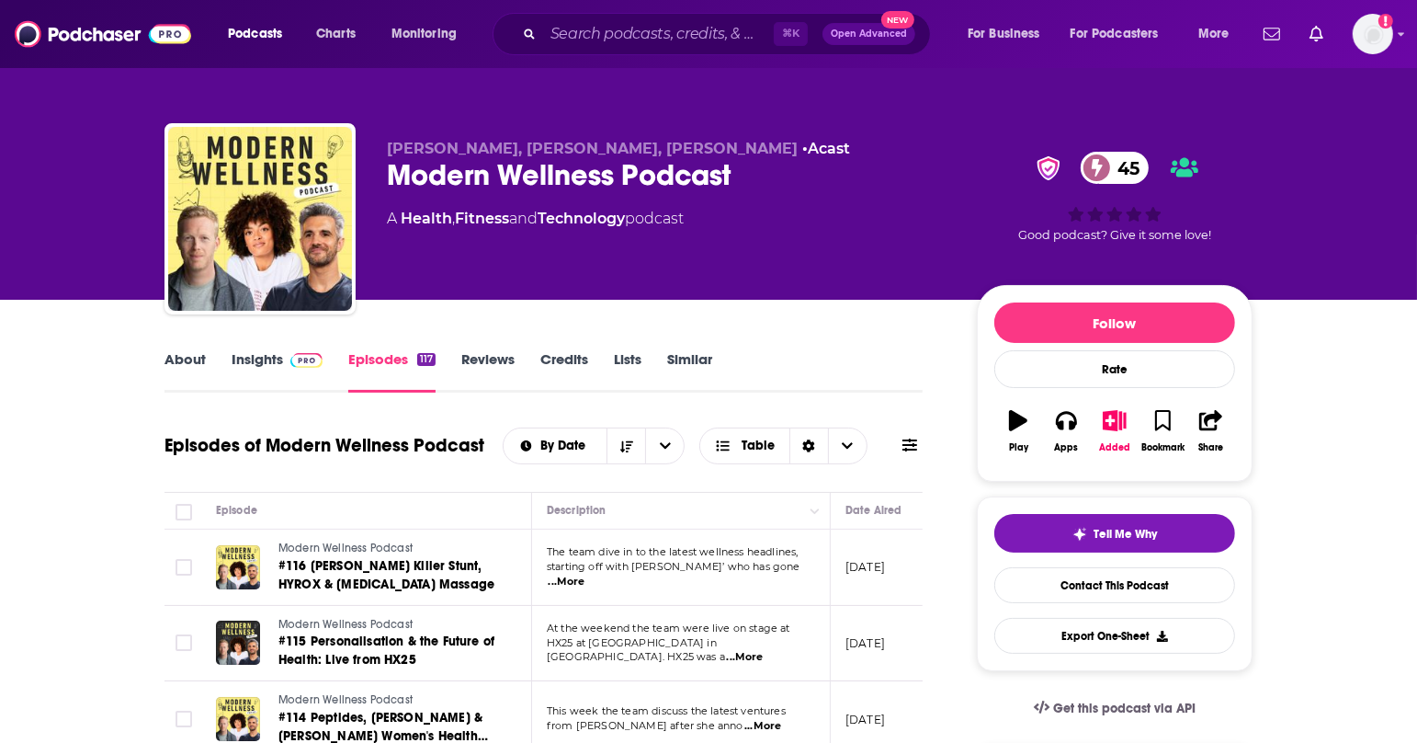
click at [787, 583] on td "The team dive in to the latest wellness headlines, starting off with [PERSON_NA…" at bounding box center [681, 567] width 299 height 76
click at [585, 574] on span "...More" at bounding box center [567, 581] width 37 height 15
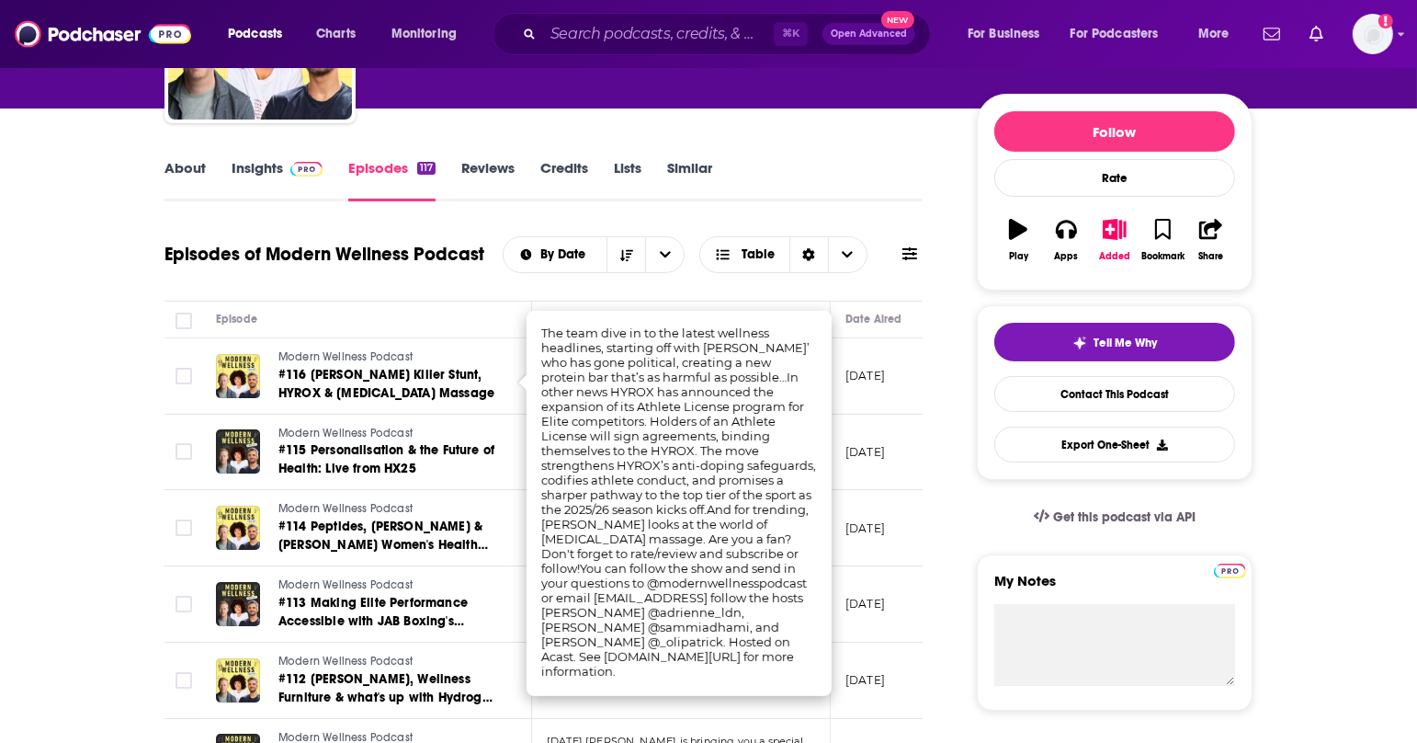
scroll to position [221, 0]
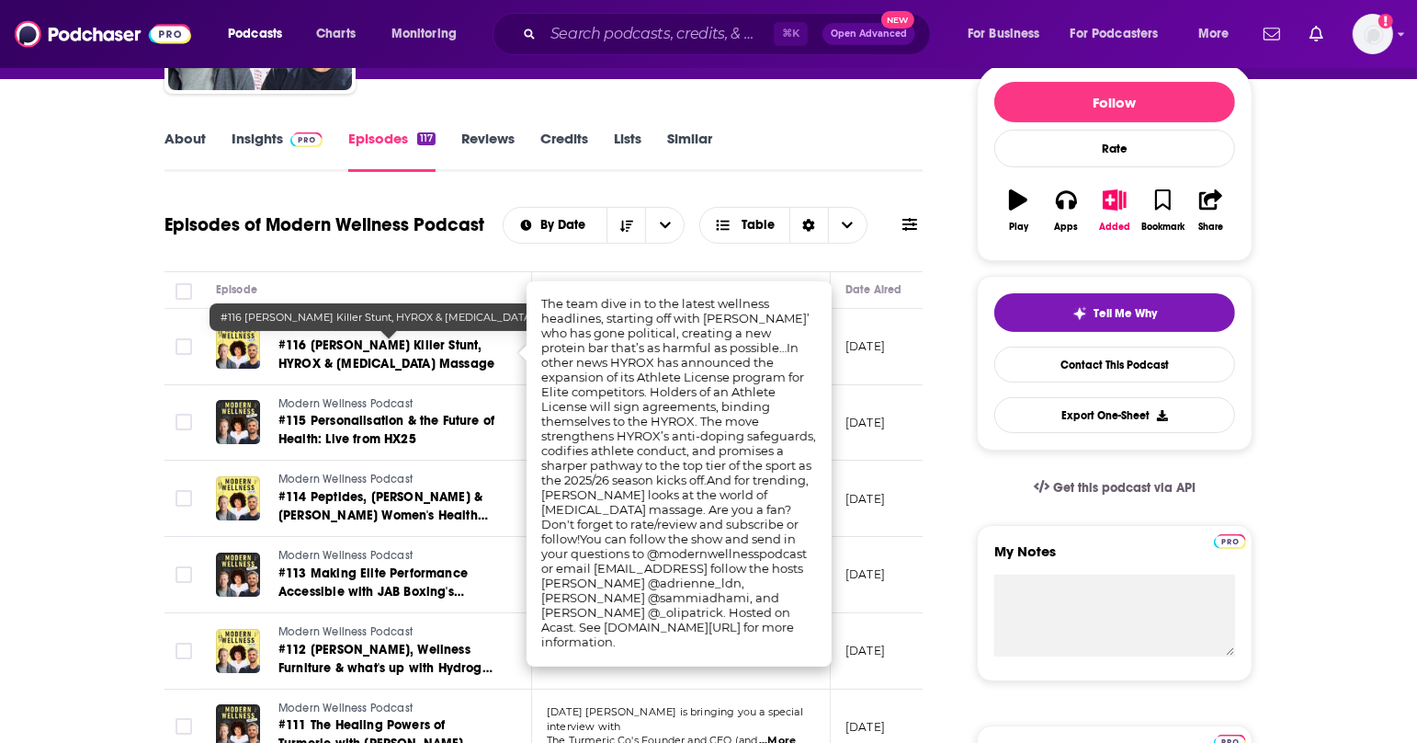
click at [413, 358] on span "#116 [PERSON_NAME] Killer Stunt, HYROX & [MEDICAL_DATA] Massage" at bounding box center [386, 354] width 216 height 34
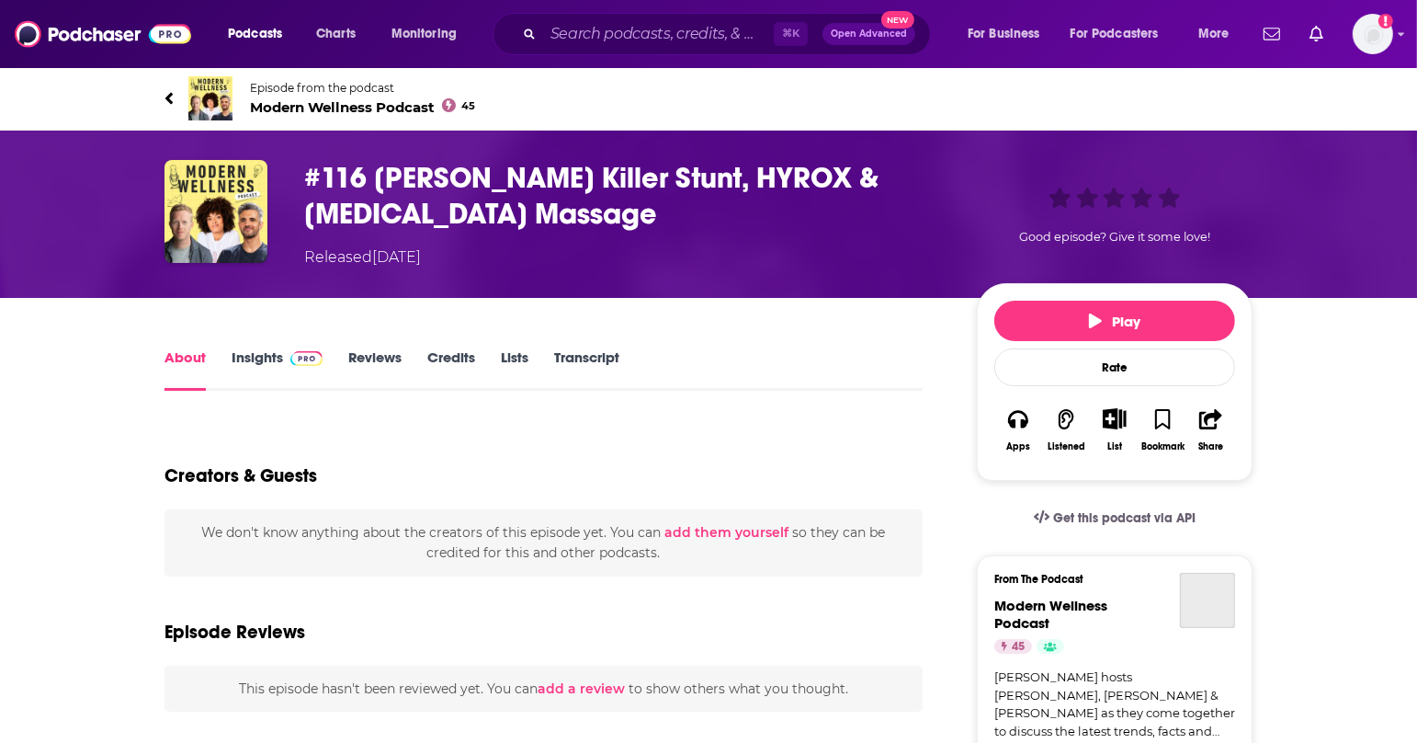
click at [263, 352] on link "Insights" at bounding box center [277, 369] width 91 height 42
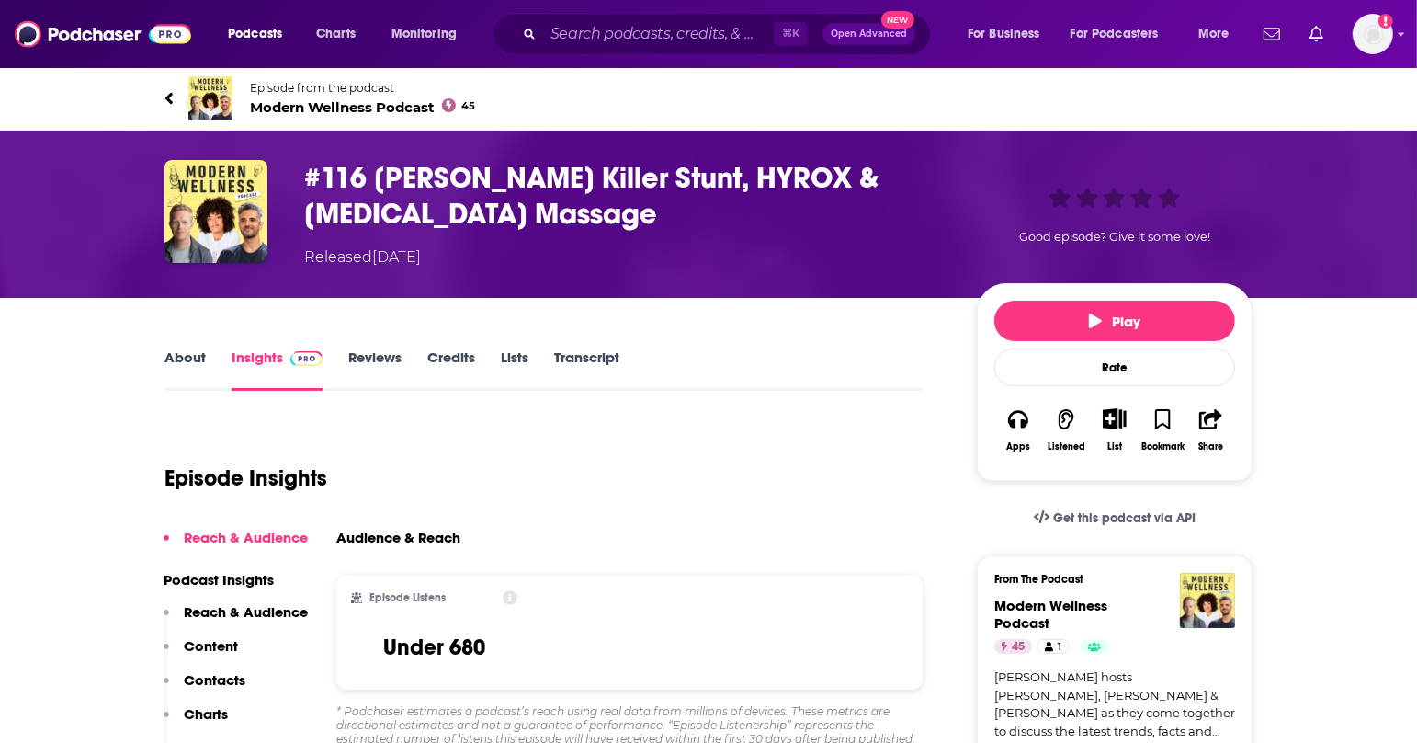
click at [203, 682] on p "Contacts" at bounding box center [215, 679] width 62 height 17
click at [188, 357] on link "About" at bounding box center [184, 369] width 41 height 42
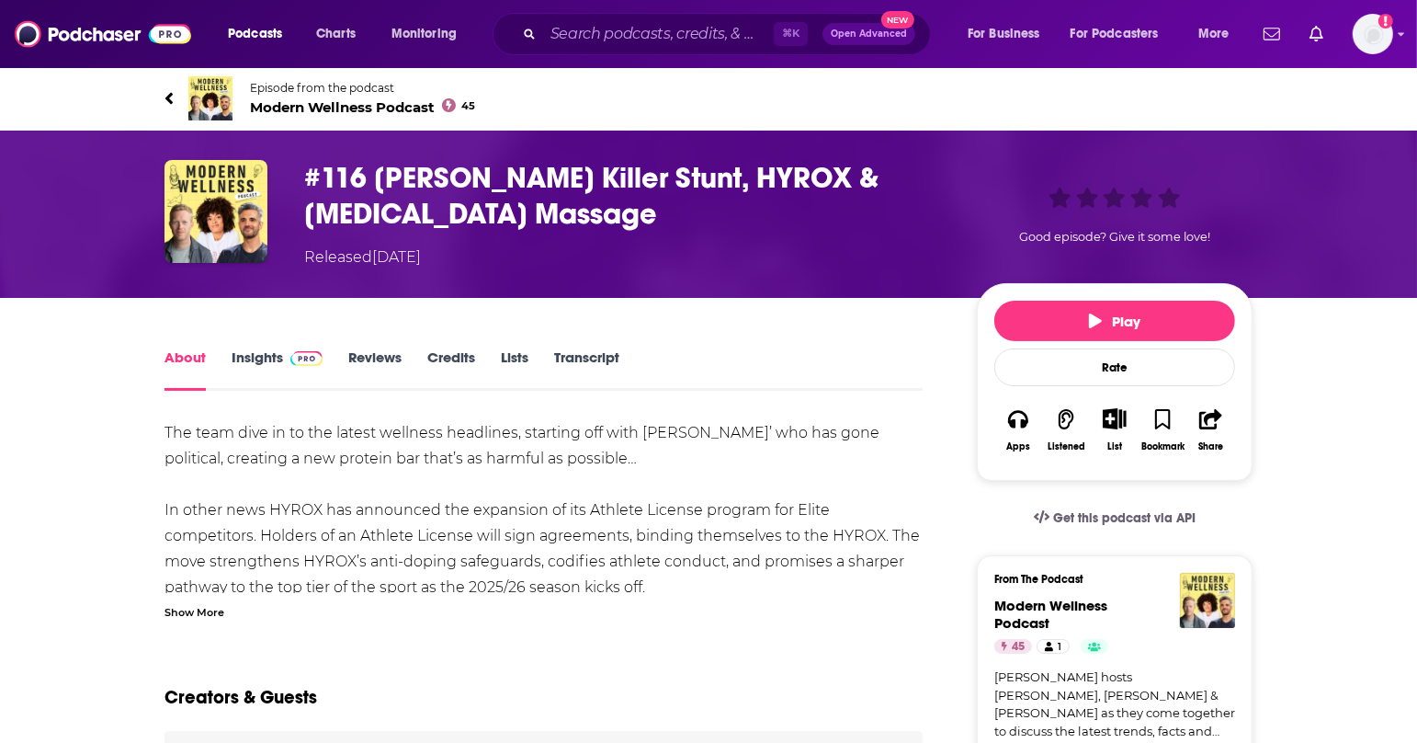
click at [215, 607] on div "Show More" at bounding box center [194, 610] width 60 height 17
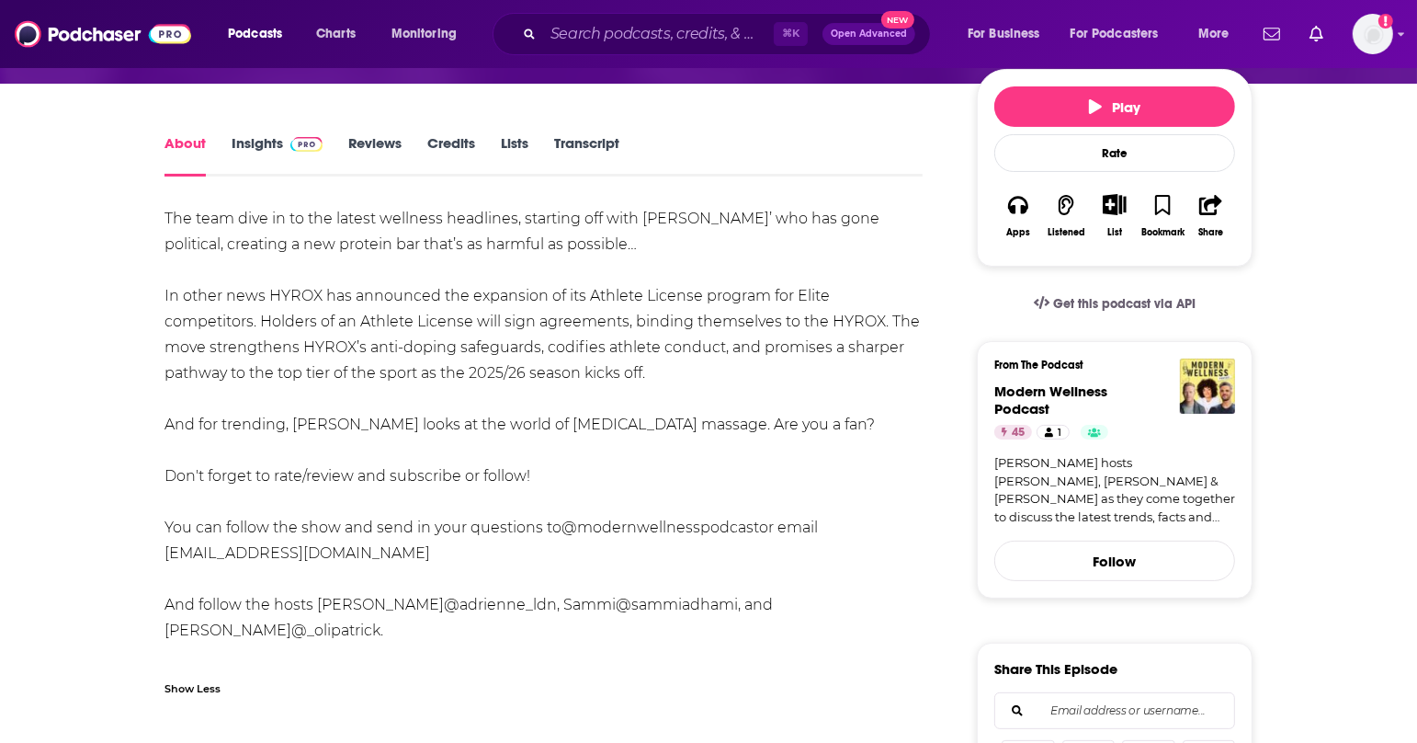
scroll to position [267, 0]
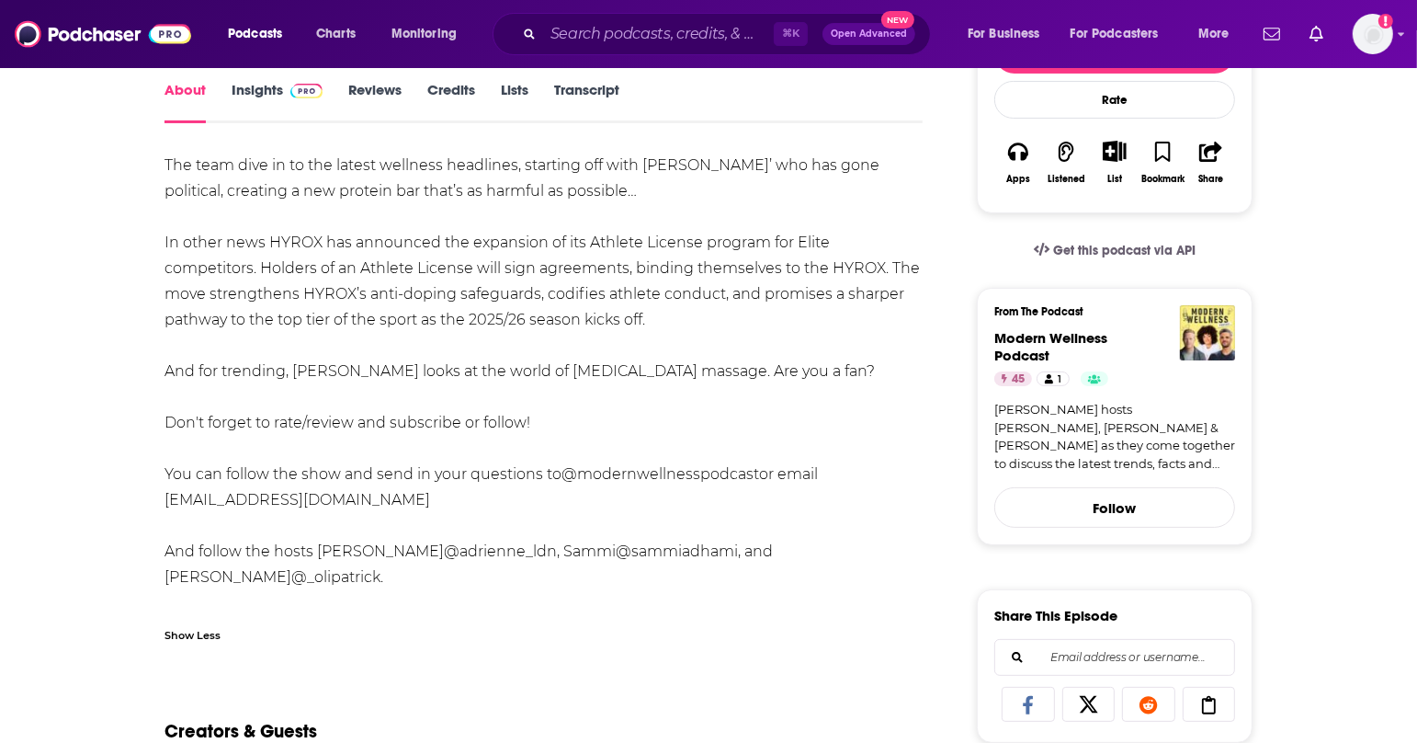
drag, startPoint x: 466, startPoint y: 504, endPoint x: 161, endPoint y: 502, distance: 305.1
copy div "[EMAIL_ADDRESS][DOMAIN_NAME]"
